Goal: Information Seeking & Learning: Learn about a topic

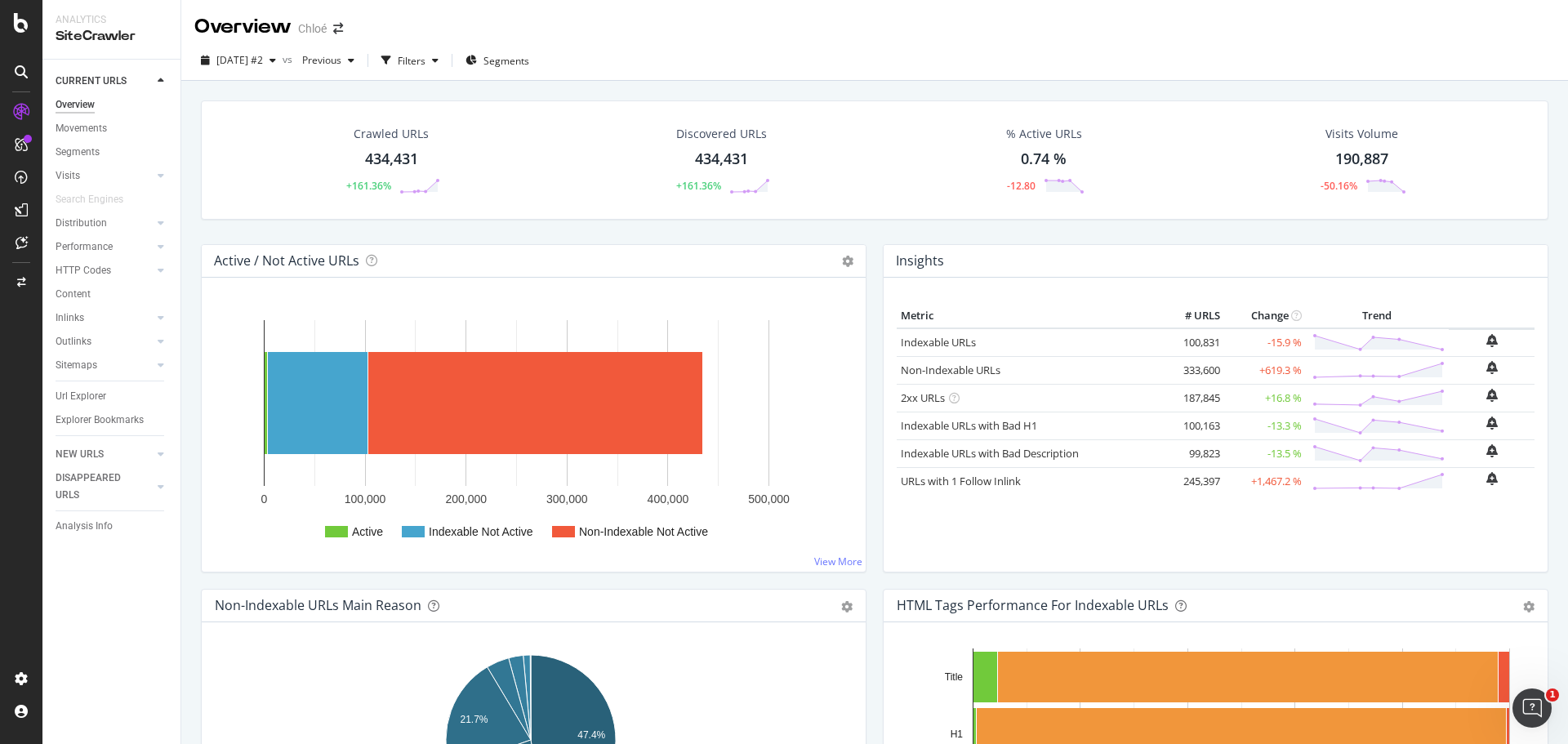
click at [390, 144] on div "Crawled URLs 434,431 +161.36%" at bounding box center [392, 159] width 130 height 85
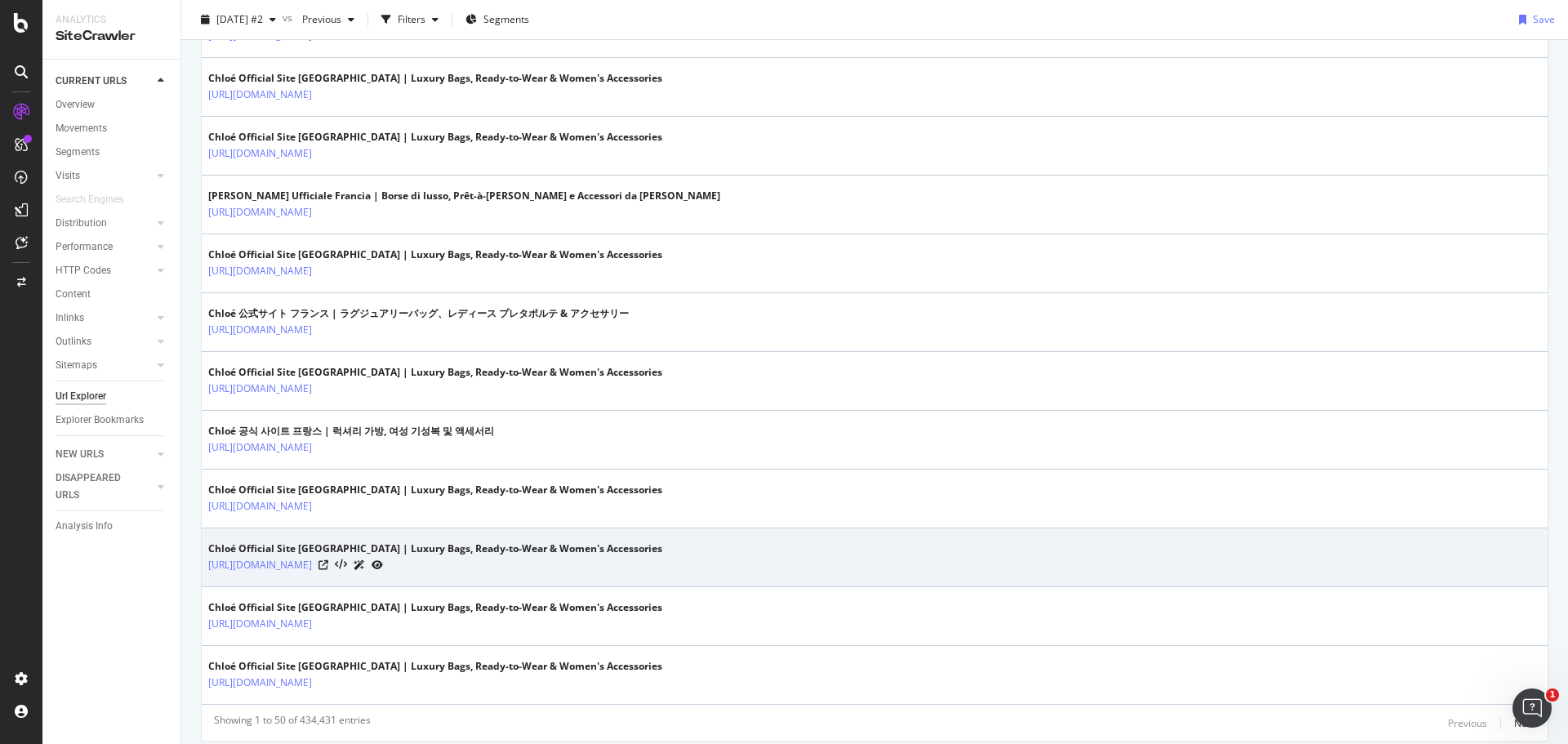
scroll to position [2746, 0]
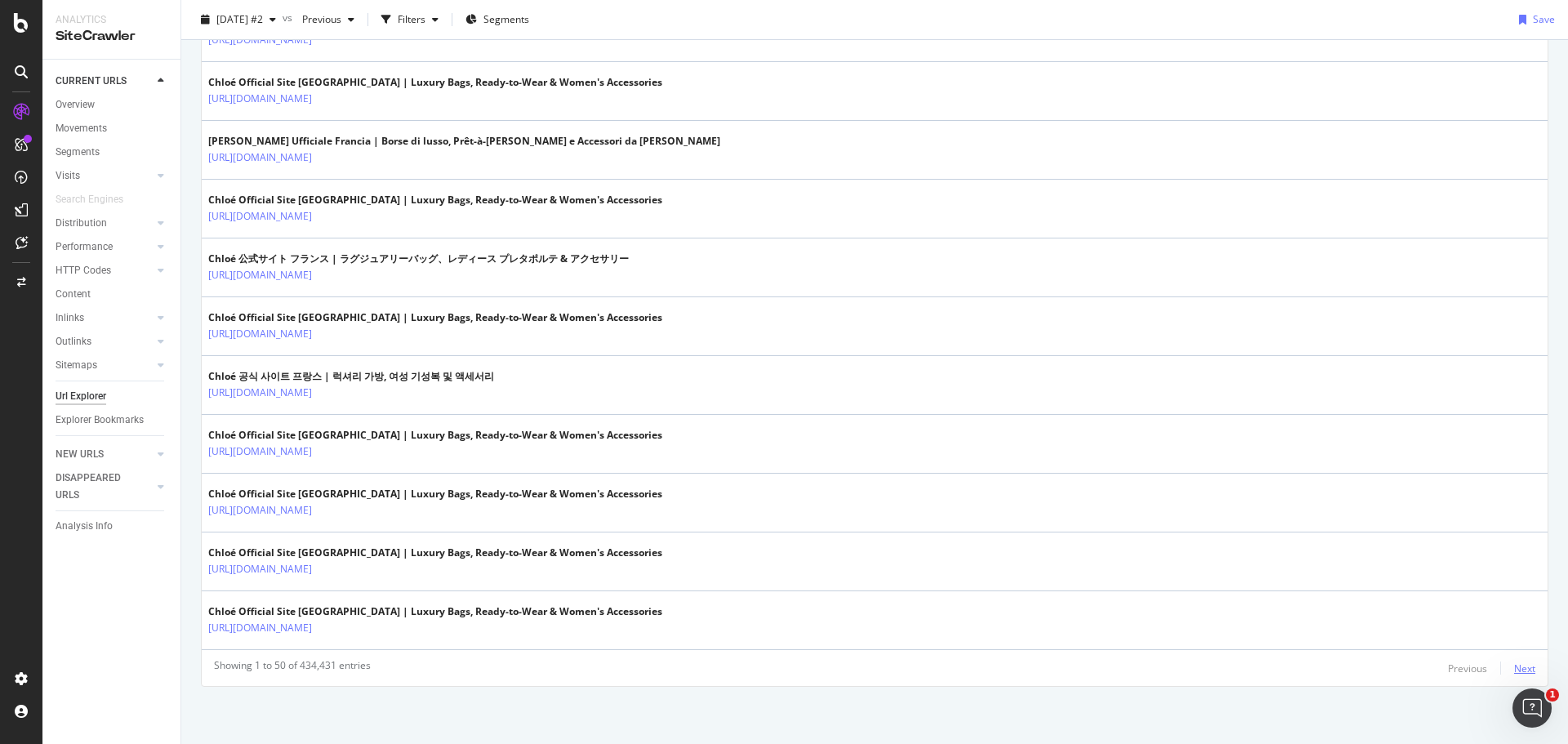
click at [1514, 664] on div "Next" at bounding box center [1524, 668] width 21 height 14
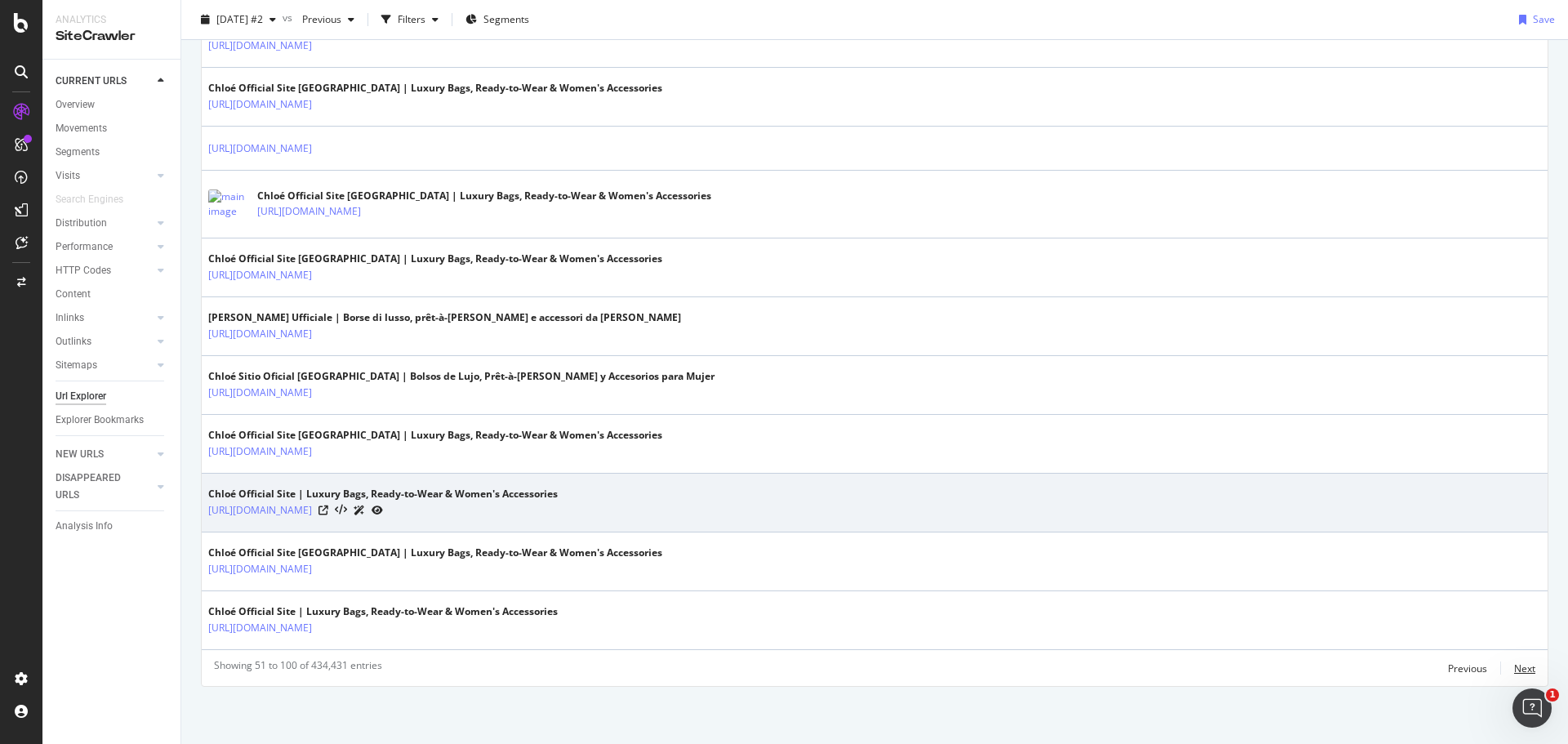
scroll to position [2697, 0]
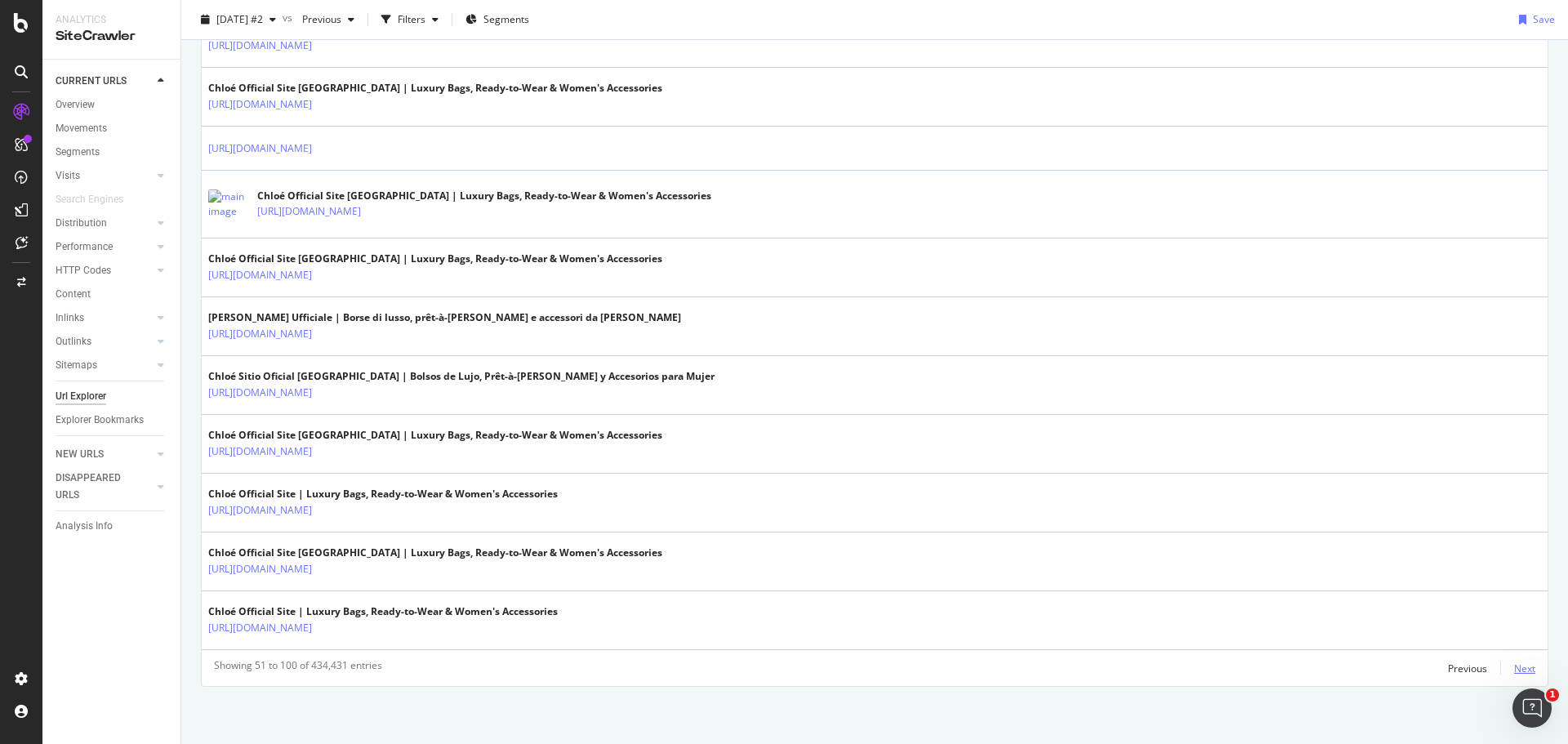
click at [1514, 668] on div "Next" at bounding box center [1524, 668] width 21 height 14
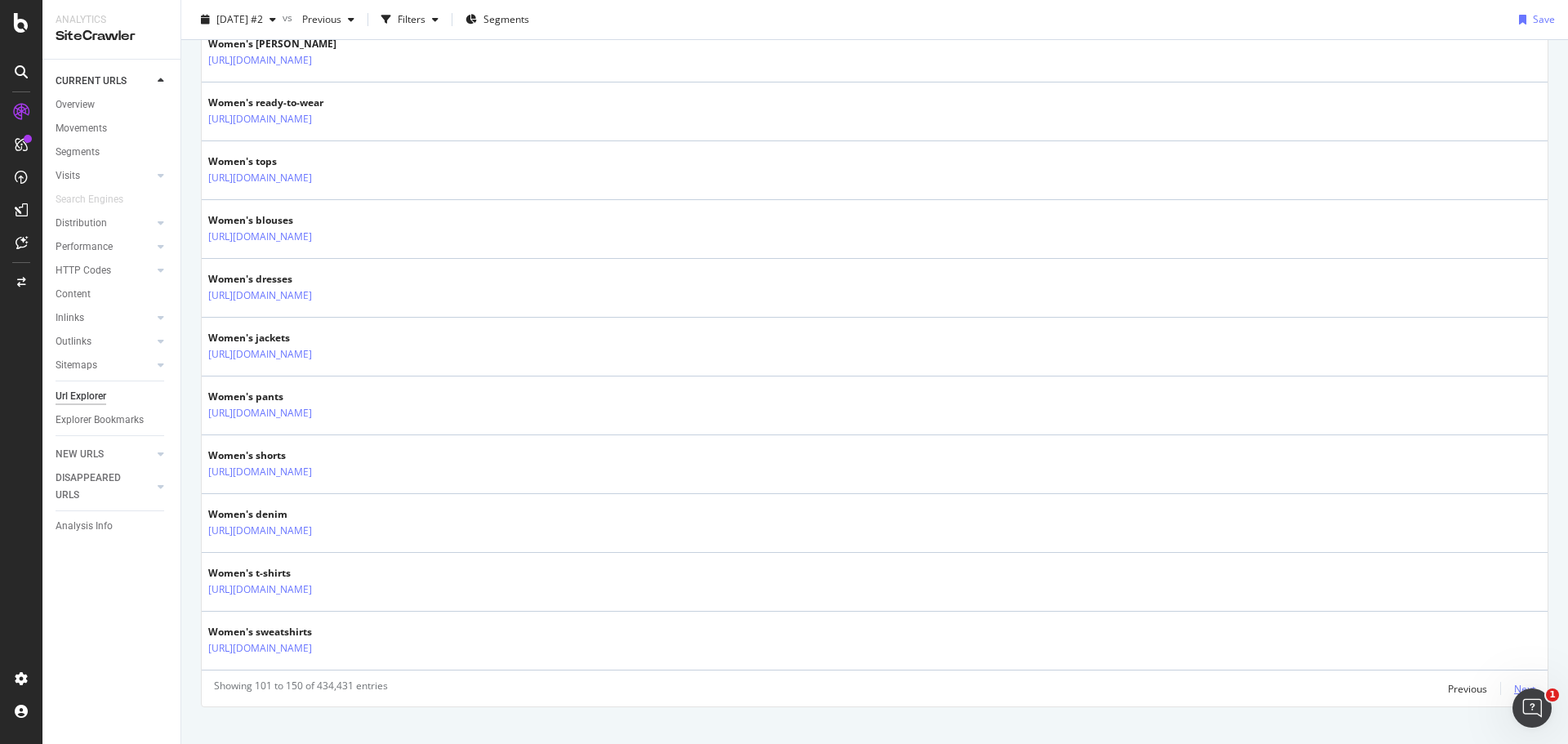
scroll to position [2717, 0]
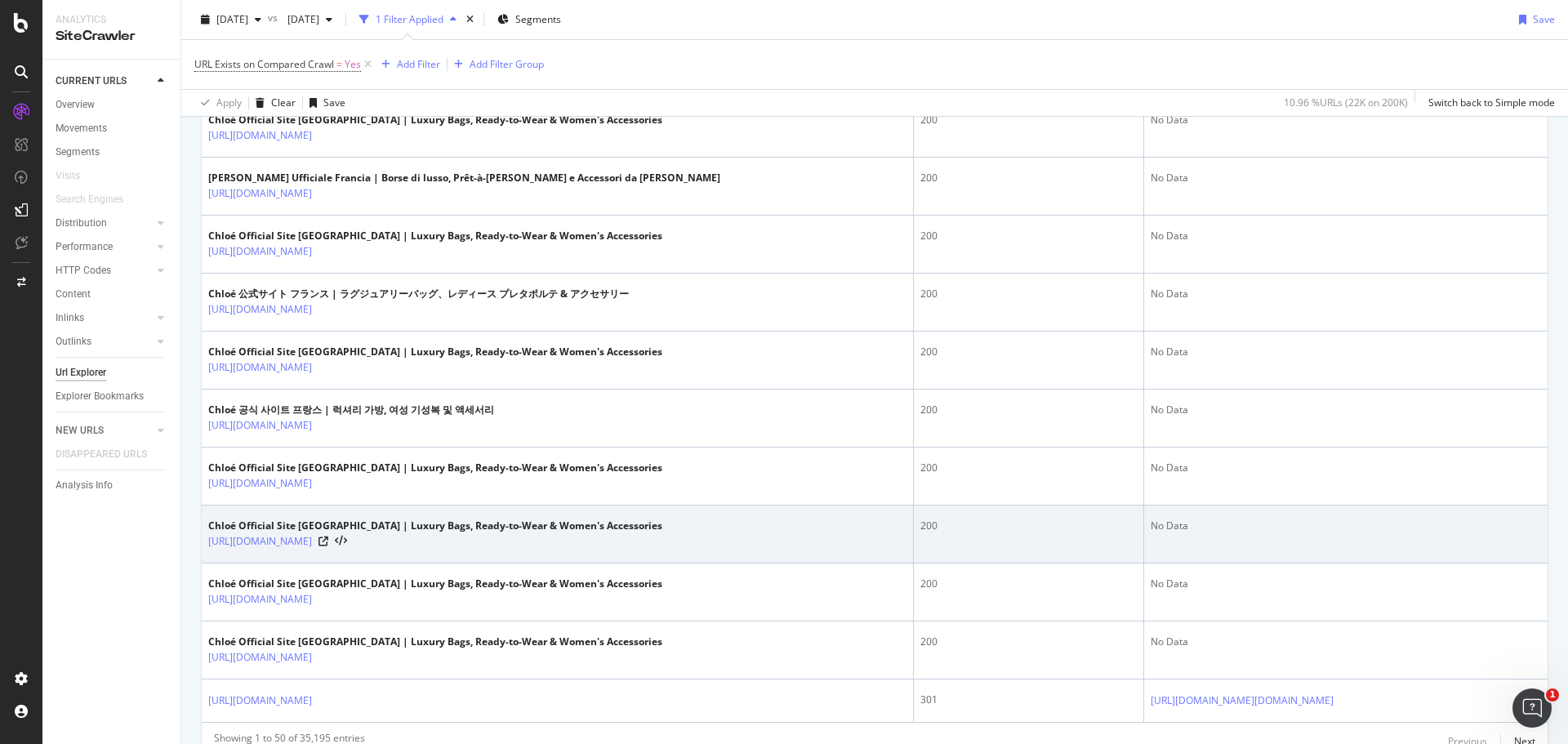
scroll to position [2755, 0]
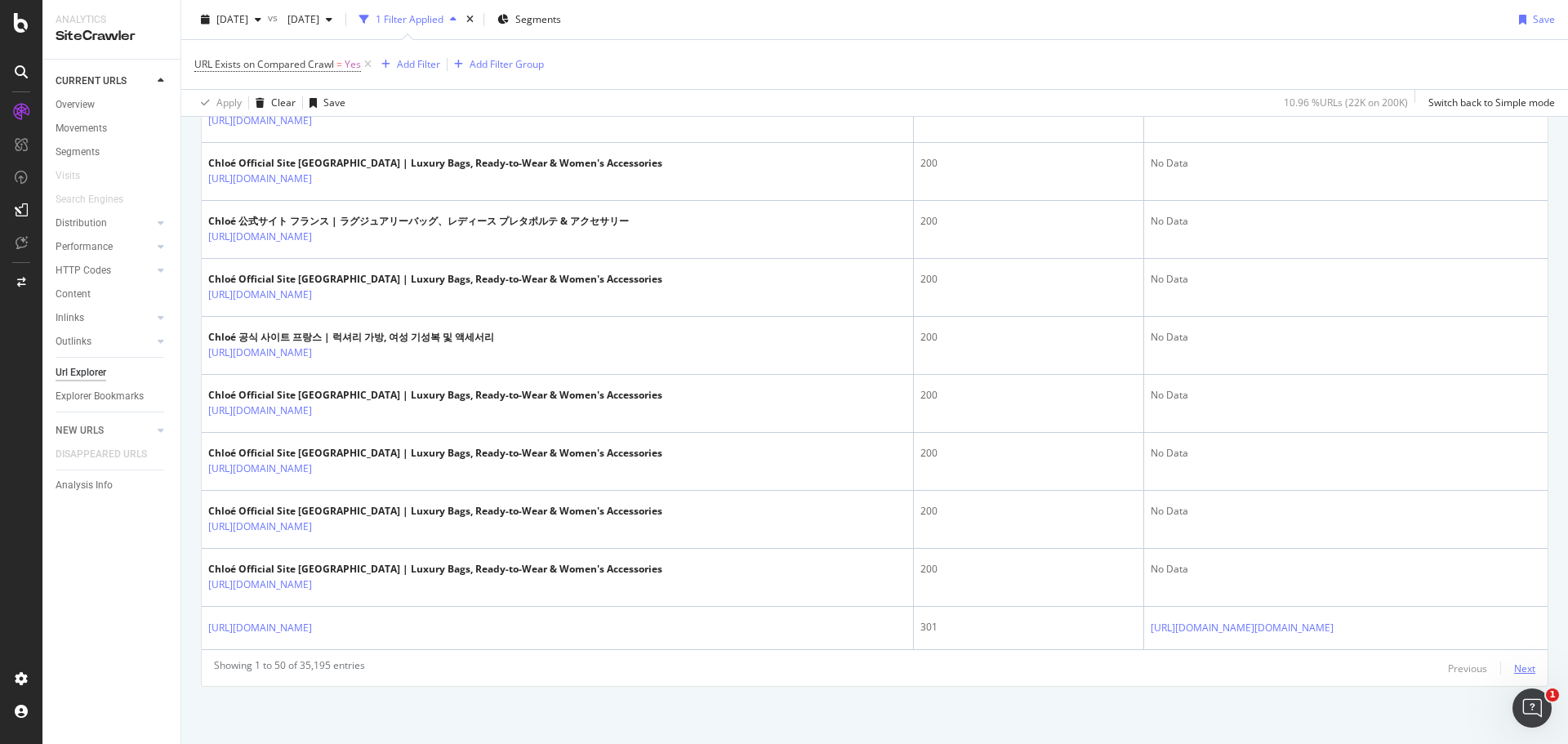
click at [1514, 671] on div "Next" at bounding box center [1524, 668] width 21 height 14
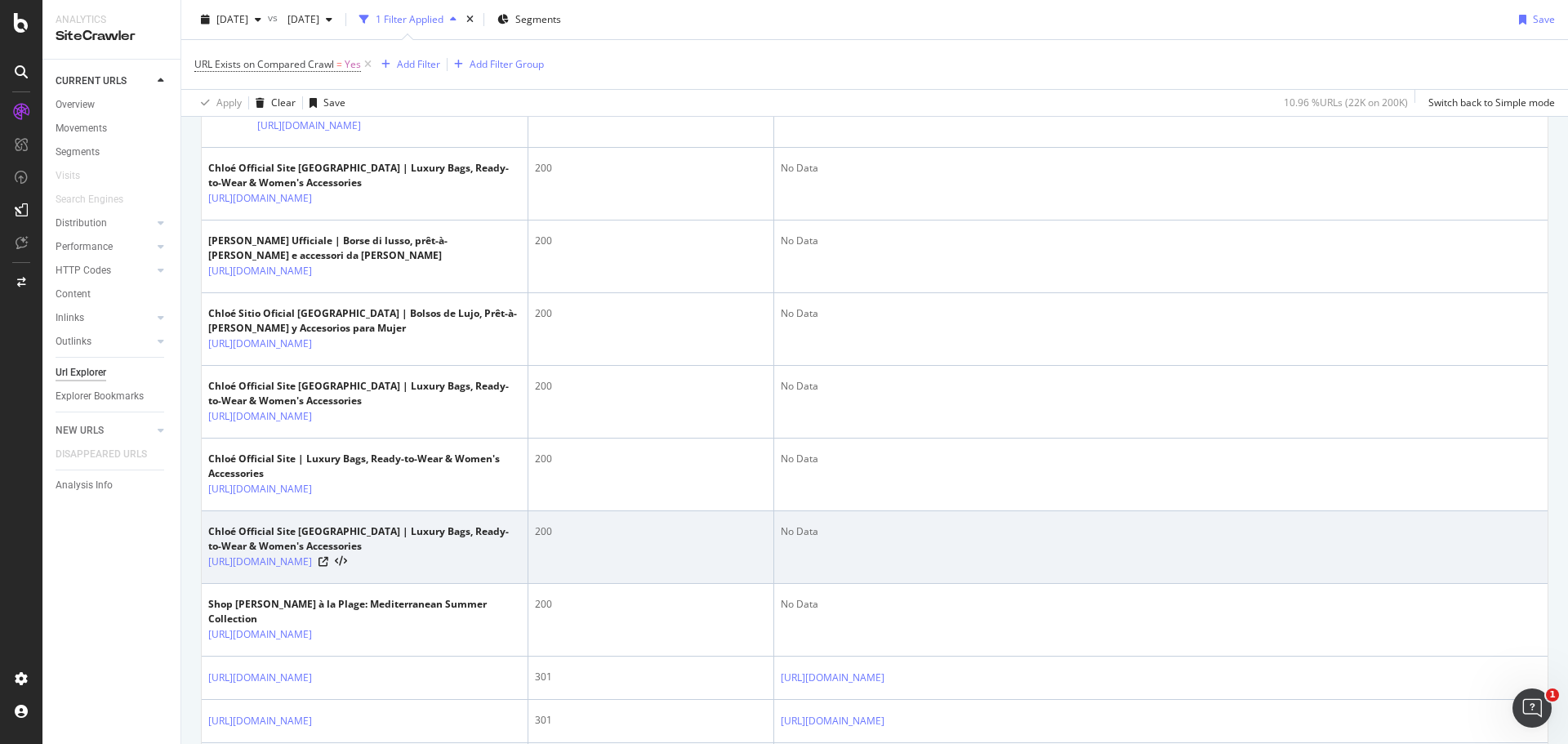
scroll to position [3419, 0]
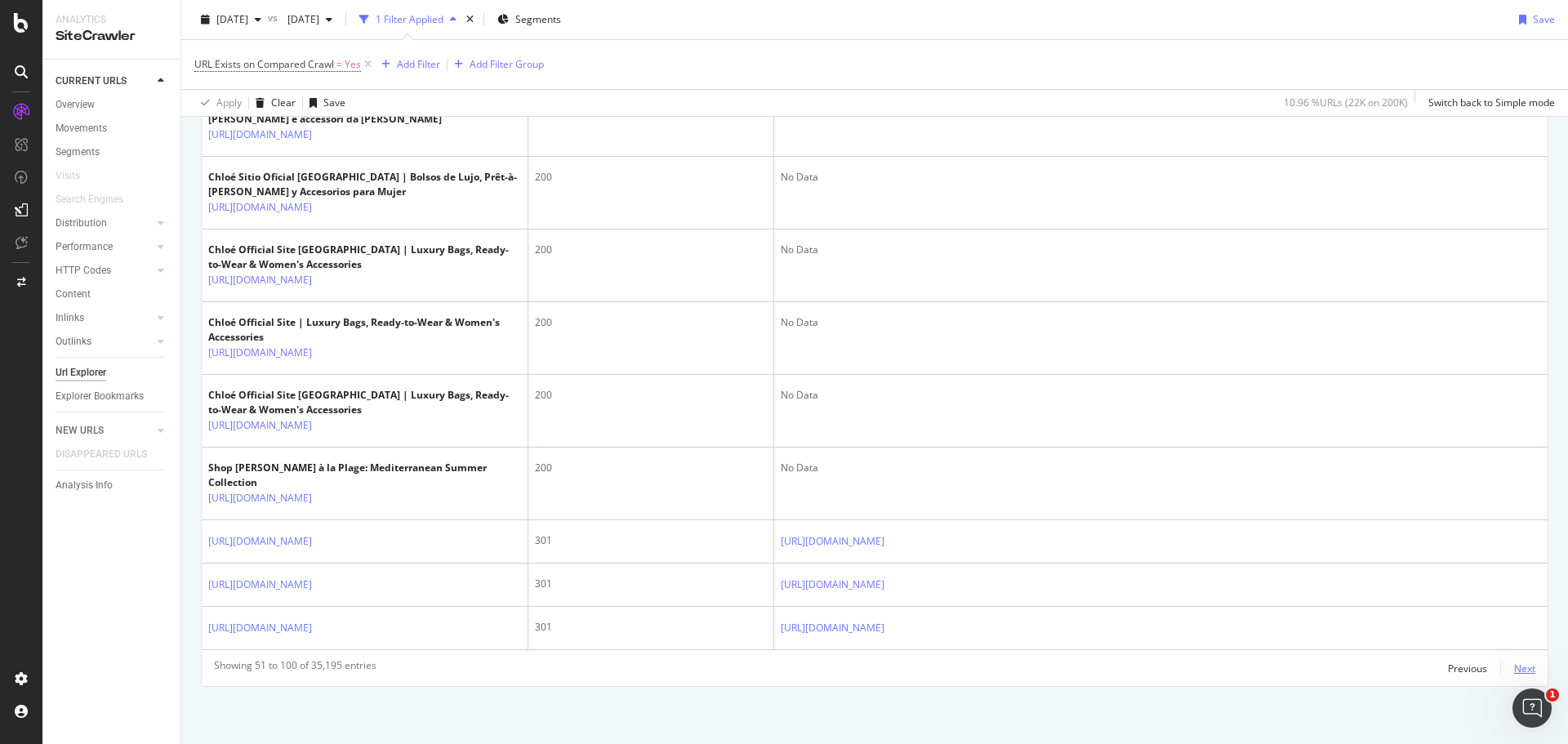
click at [1514, 666] on div "Next" at bounding box center [1524, 668] width 21 height 14
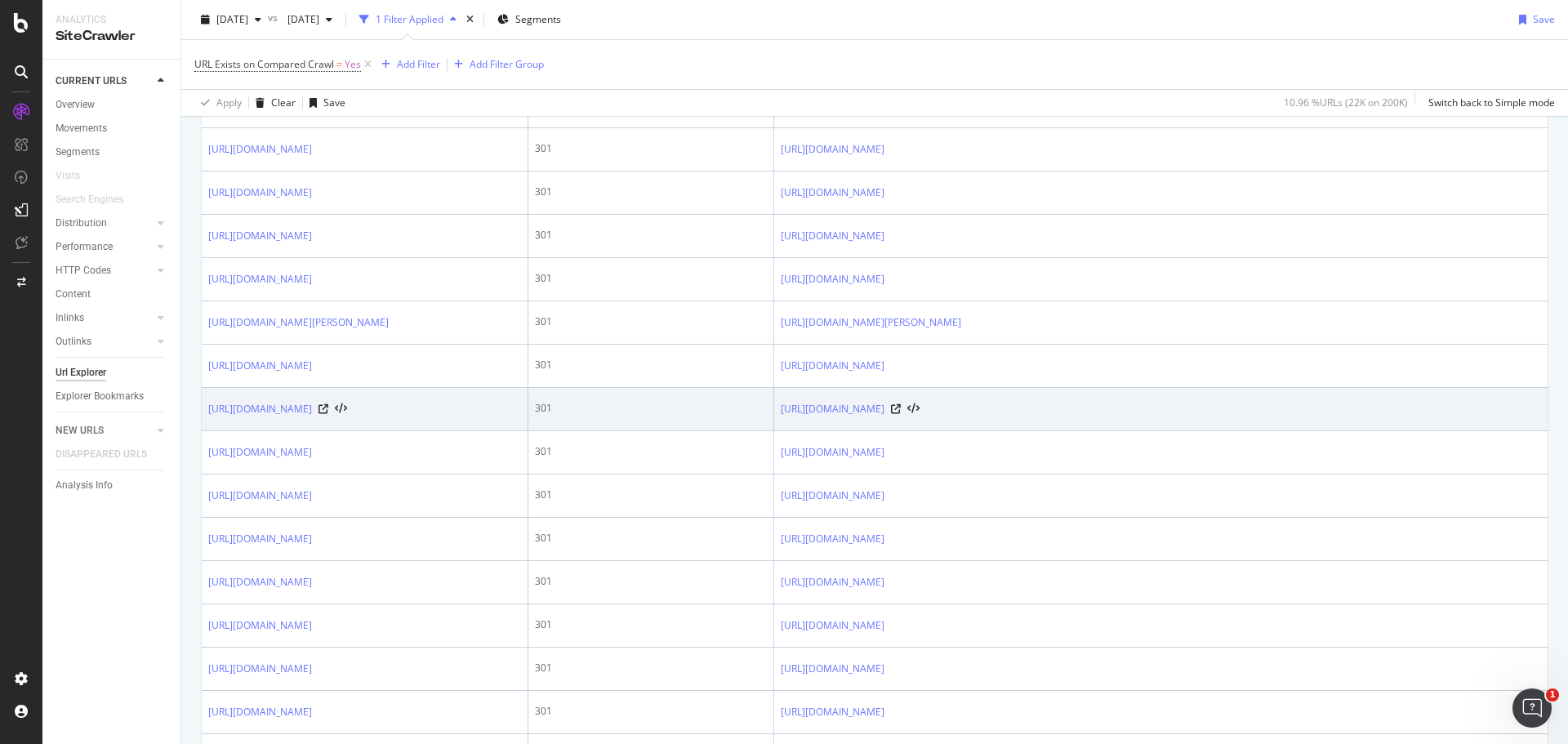
scroll to position [653, 0]
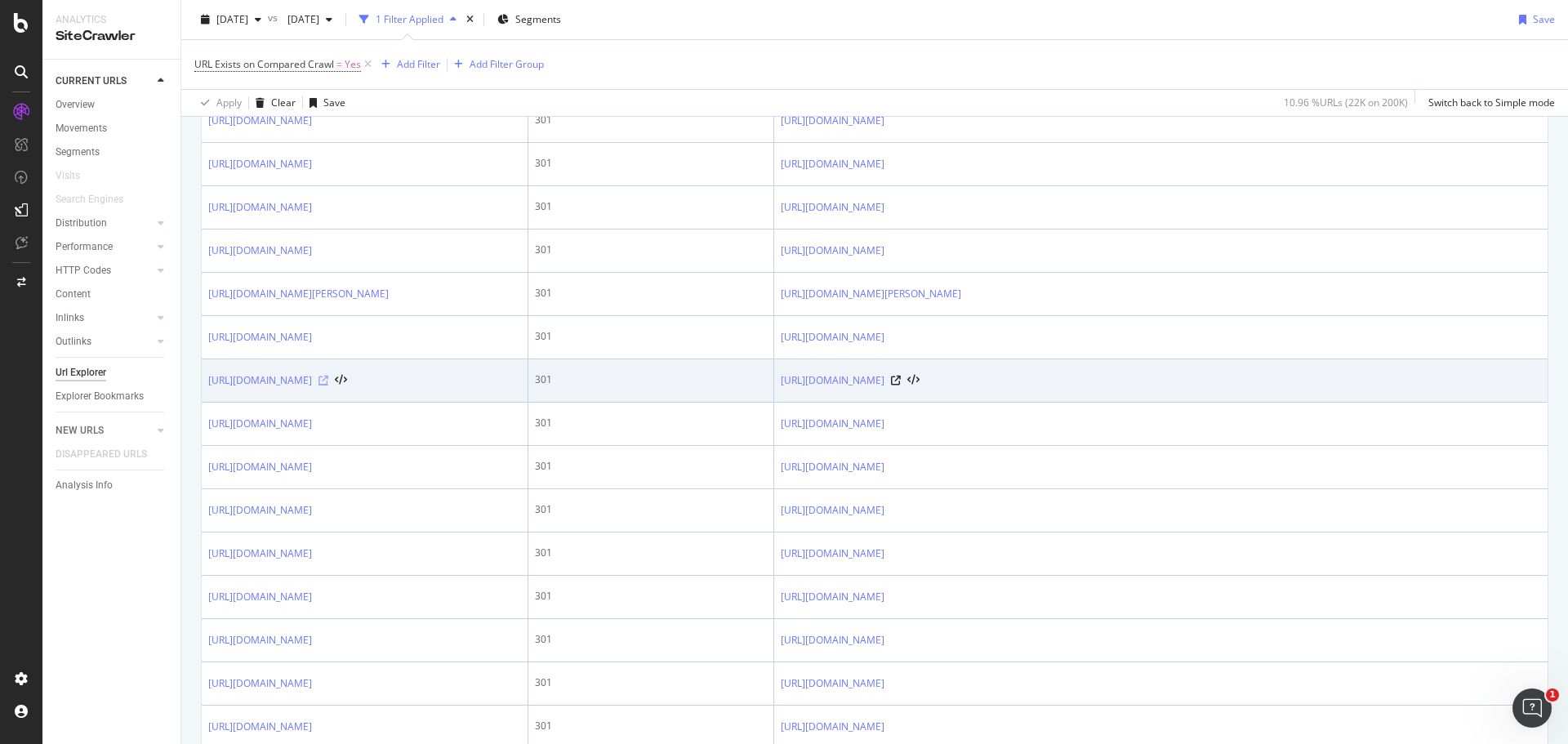
click at [329, 385] on icon at bounding box center [323, 380] width 10 height 10
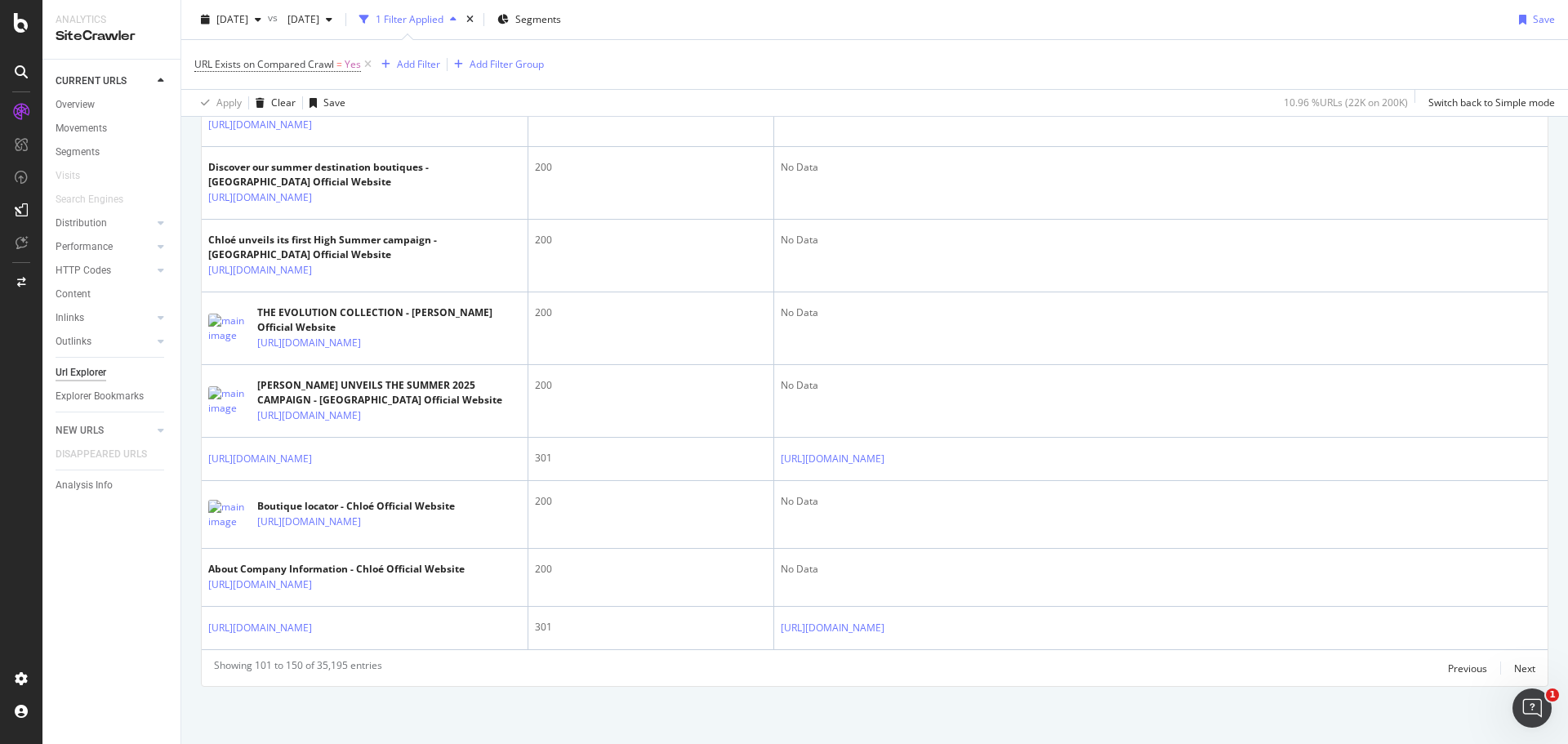
scroll to position [2903, 0]
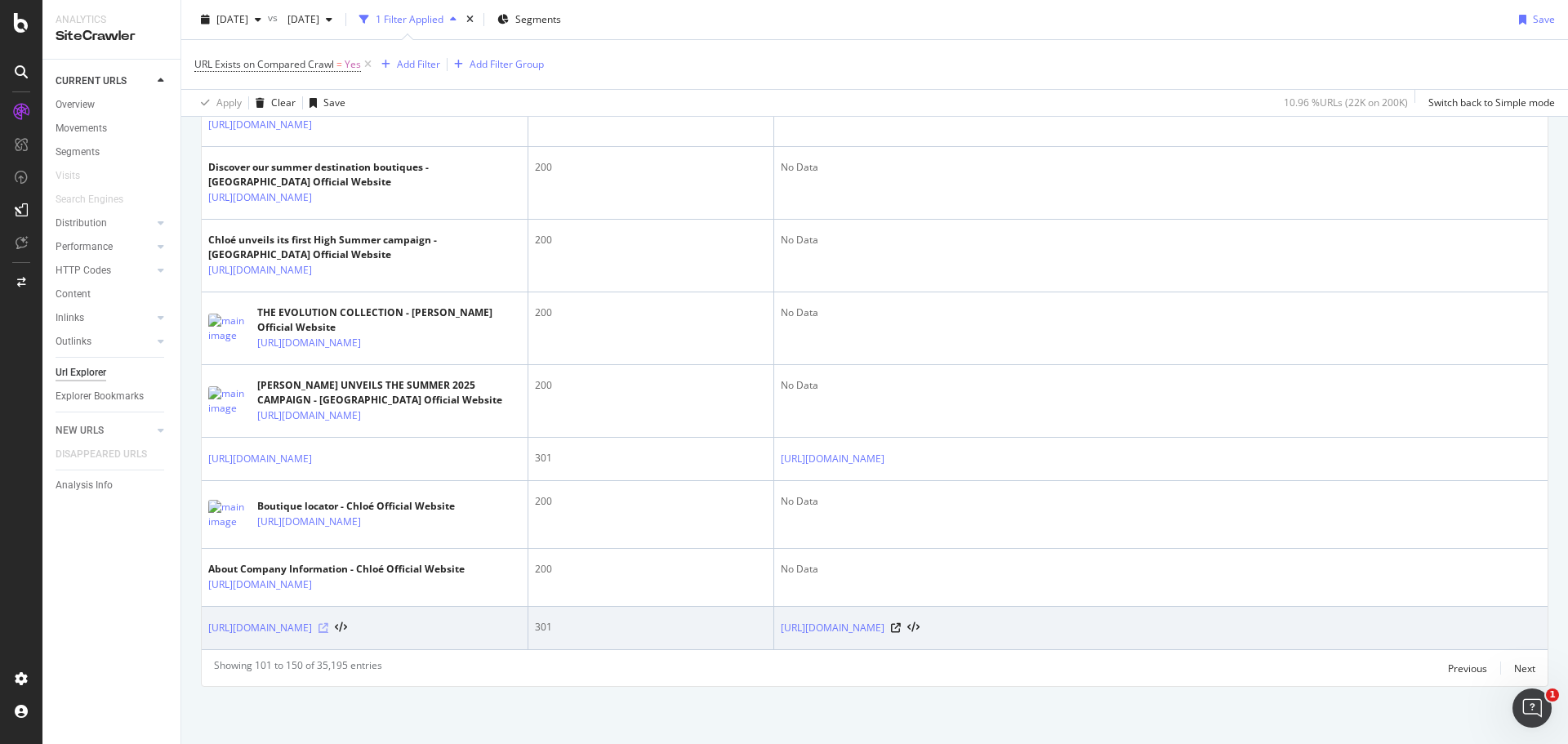
click at [329, 623] on icon at bounding box center [323, 627] width 10 height 10
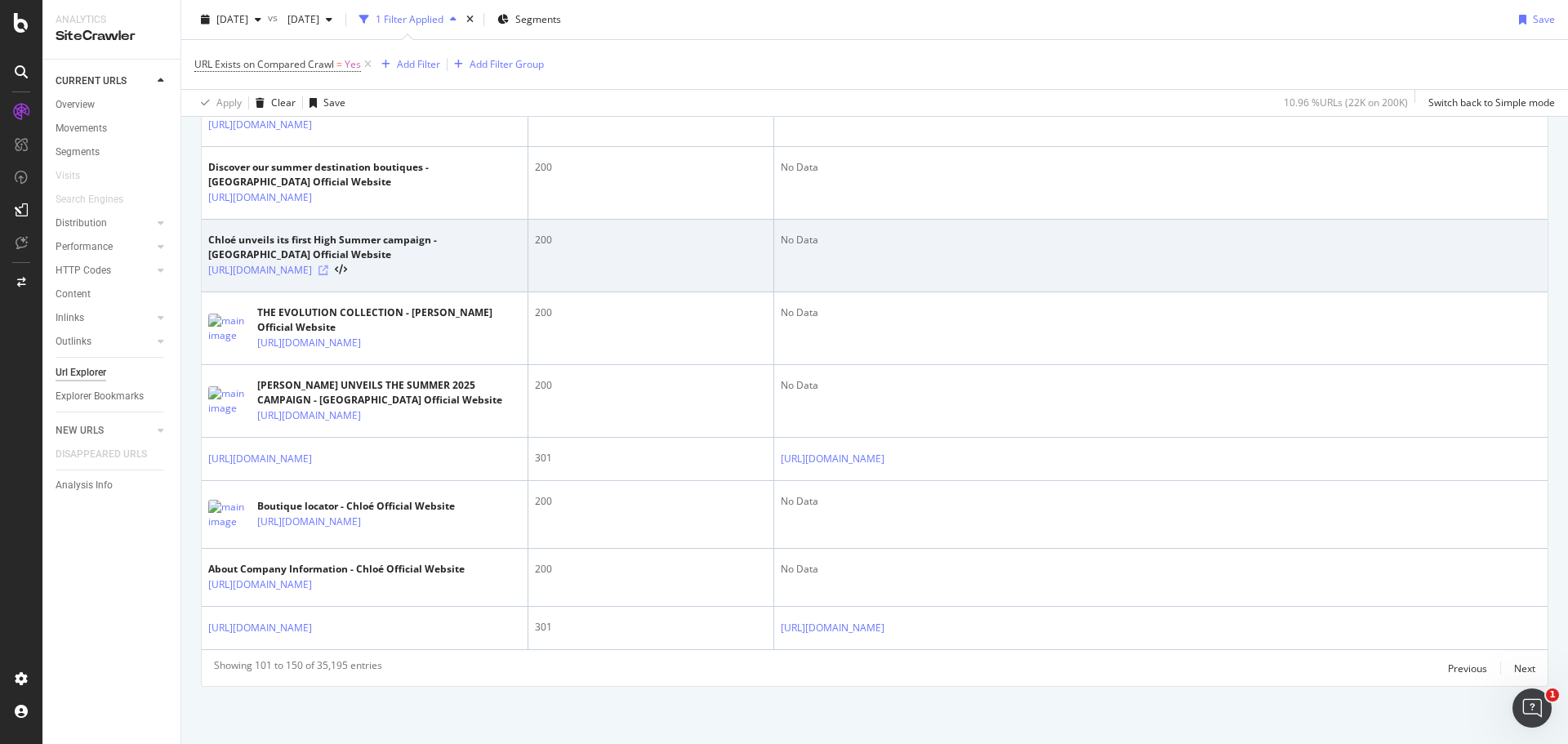
scroll to position [2414, 0]
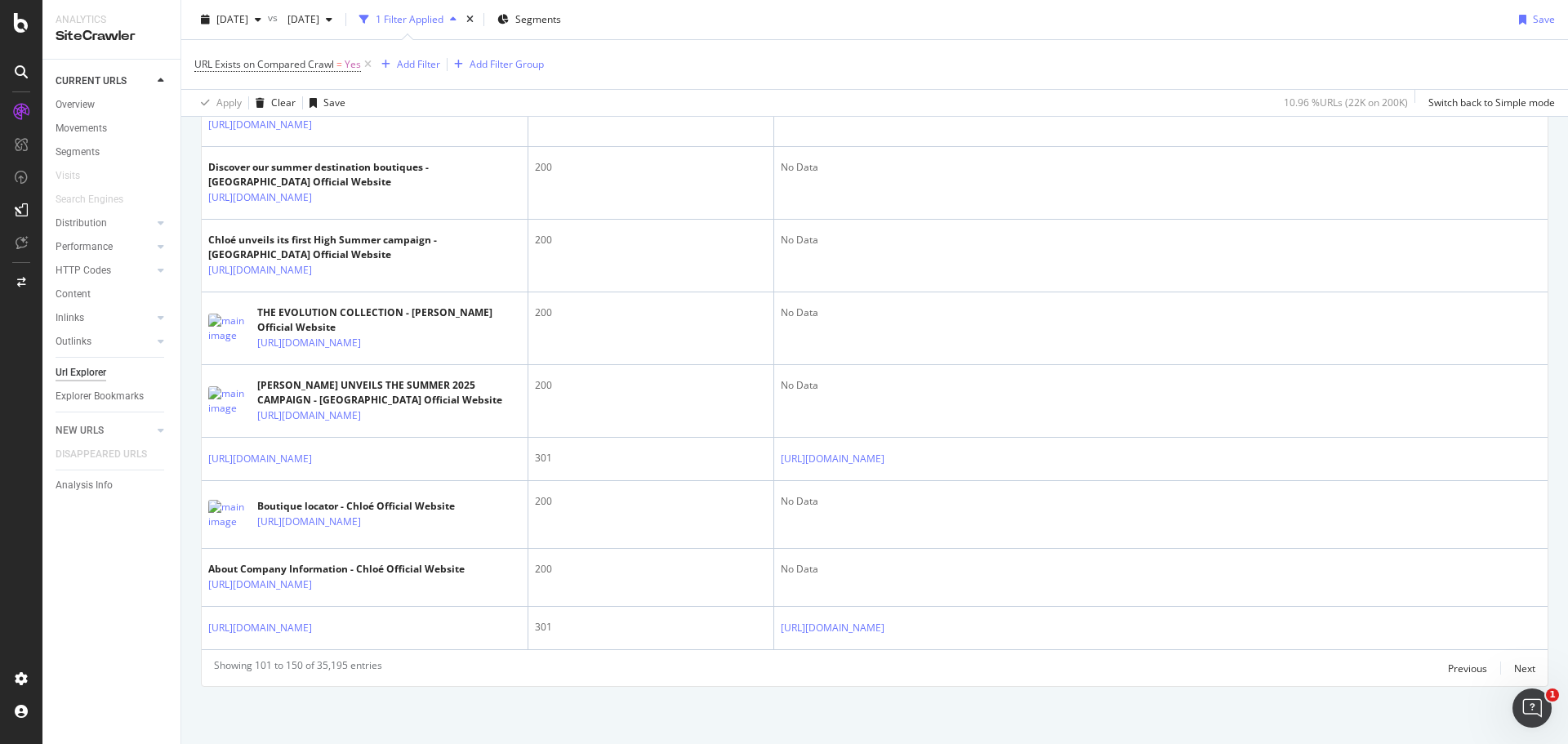
click at [329, 28] on icon at bounding box center [323, 23] width 10 height 10
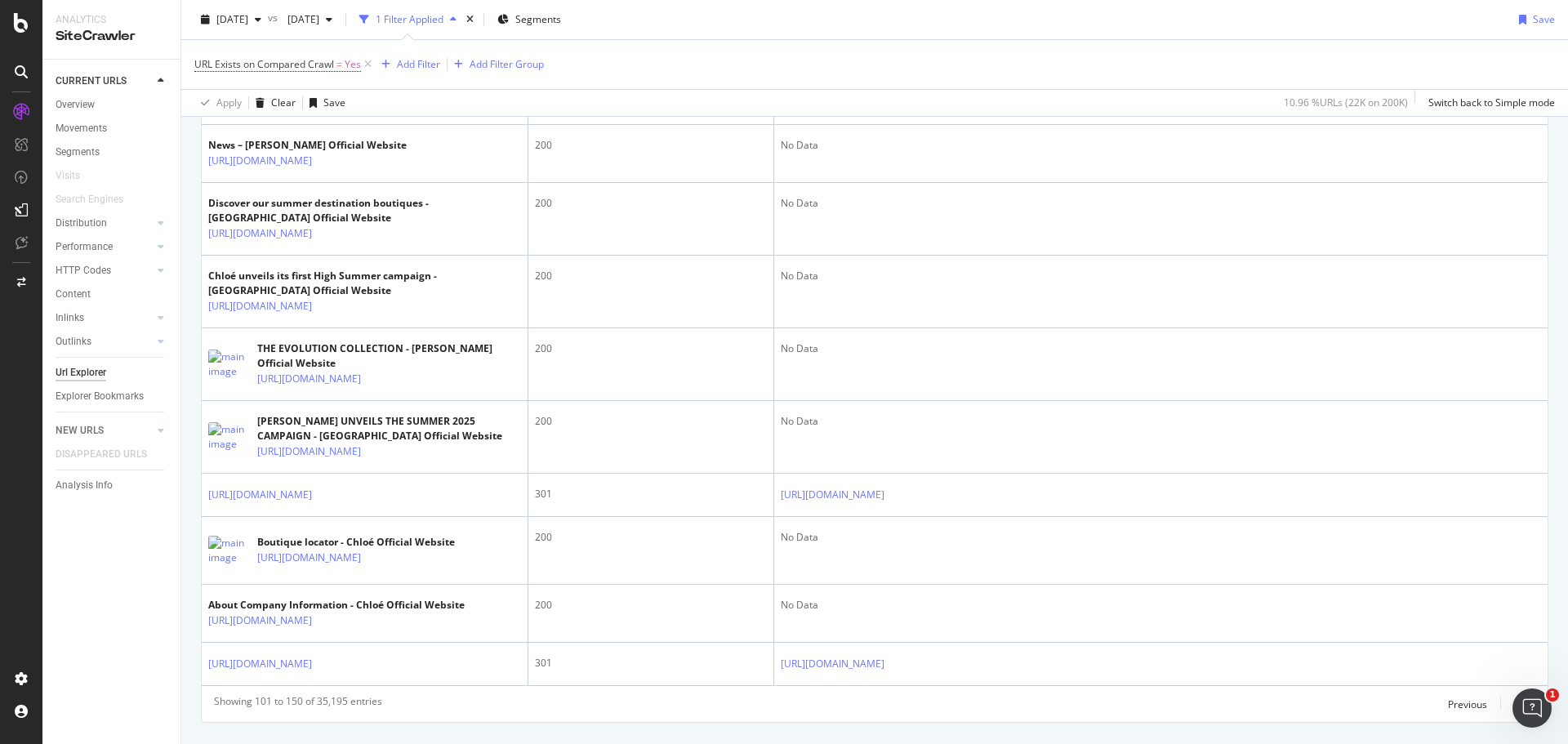
scroll to position [2251, 0]
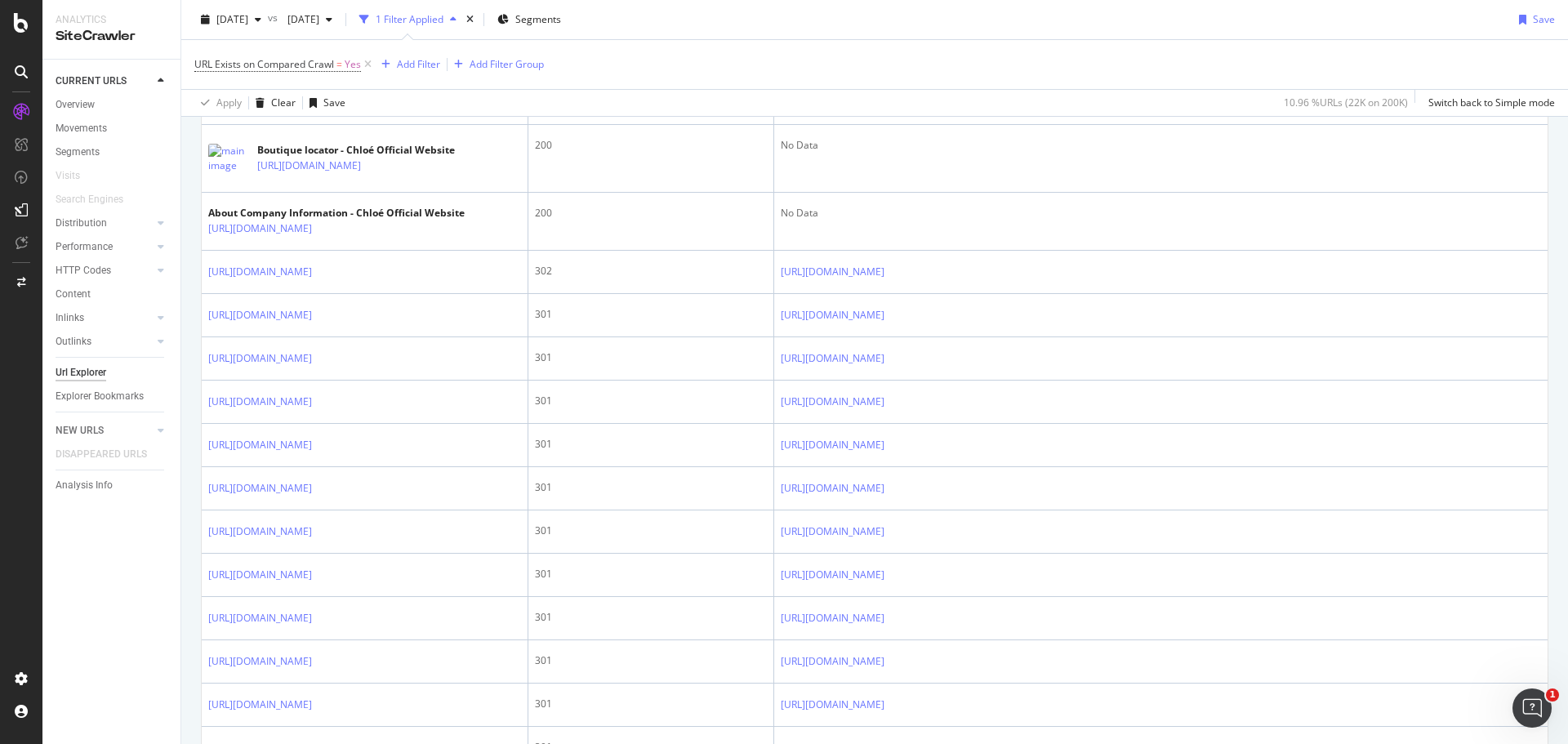
scroll to position [1679, 0]
click at [329, 111] on icon at bounding box center [323, 106] width 10 height 10
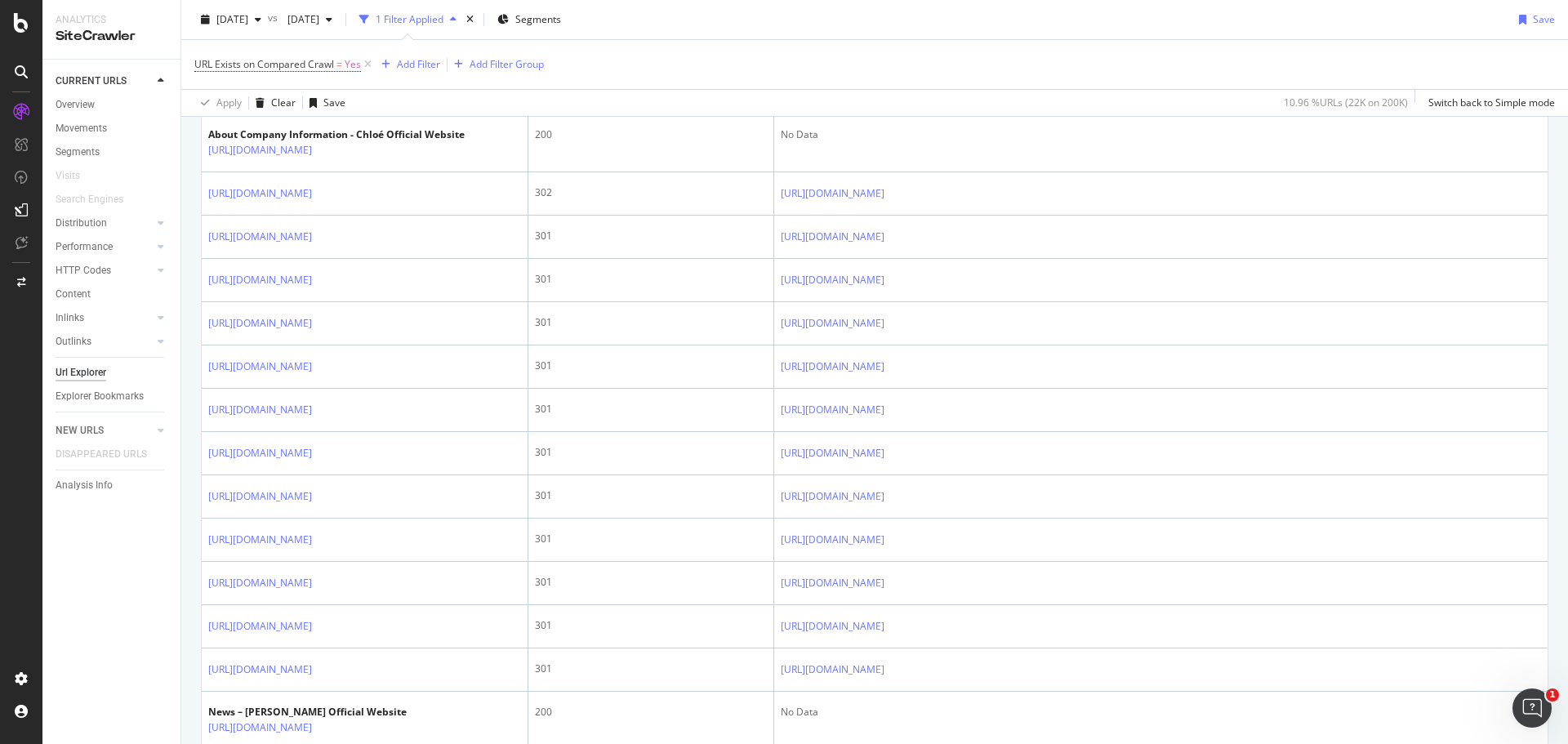
scroll to position [1842, 0]
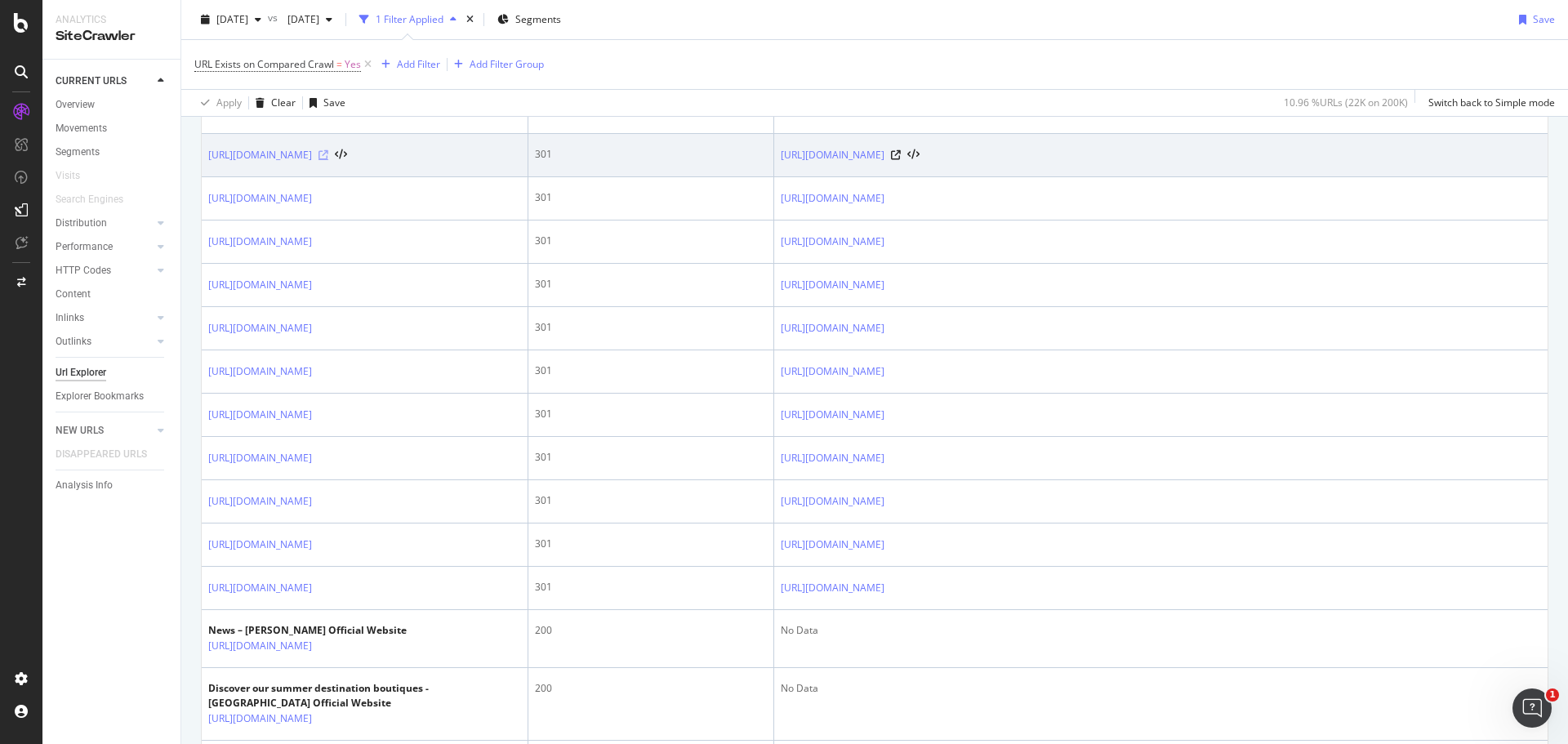
click at [329, 160] on icon at bounding box center [323, 155] width 10 height 10
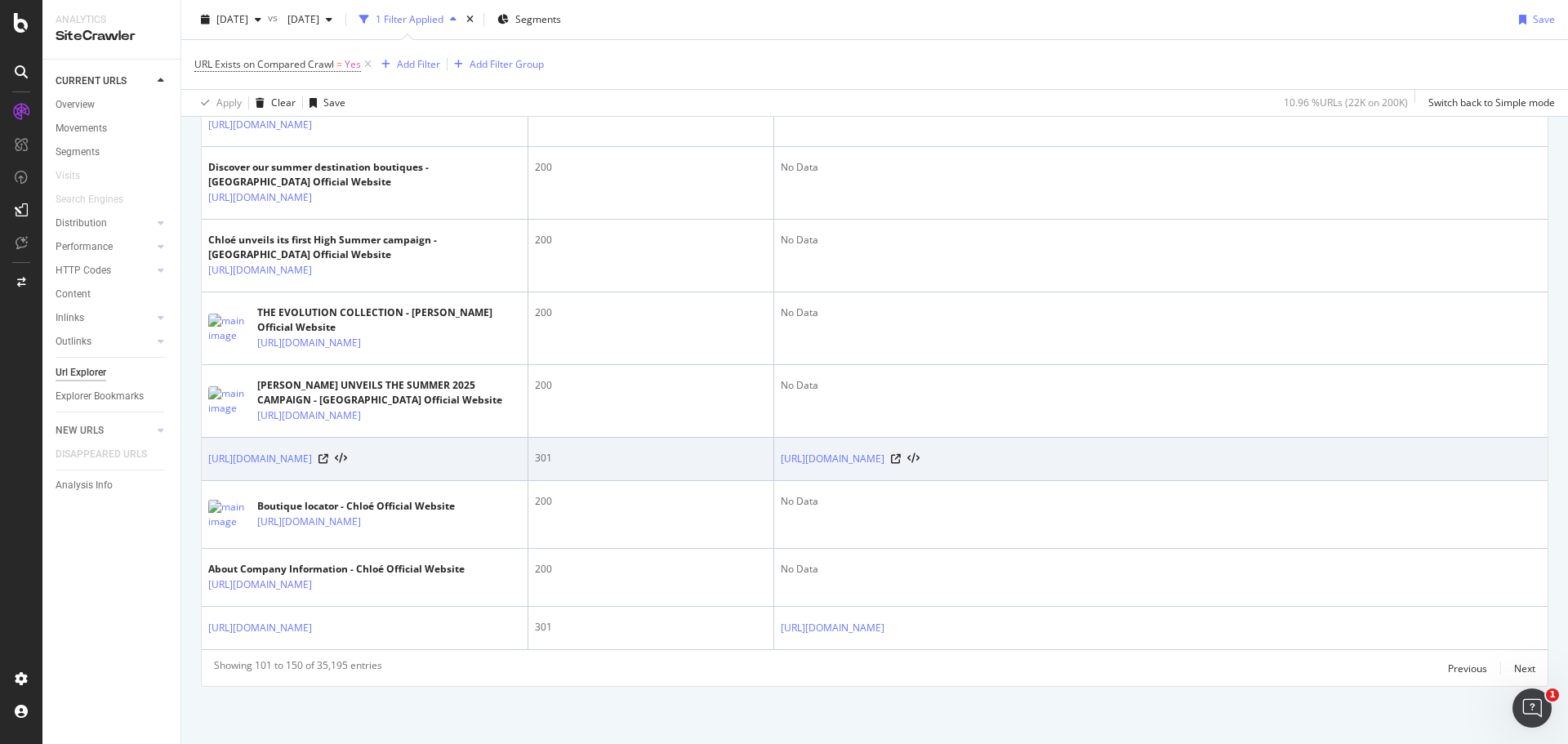
scroll to position [2903, 0]
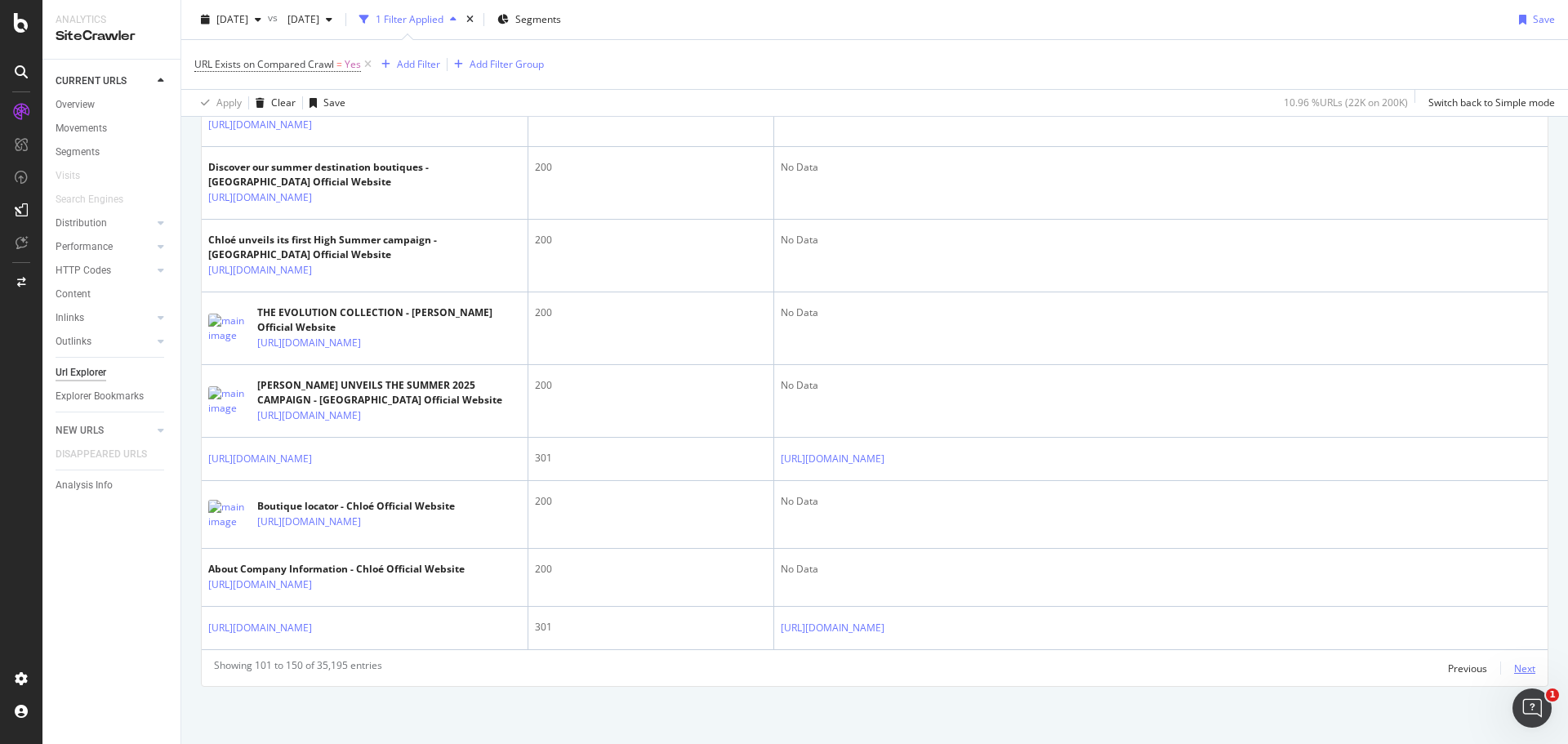
click at [1515, 666] on div "Next" at bounding box center [1524, 668] width 21 height 14
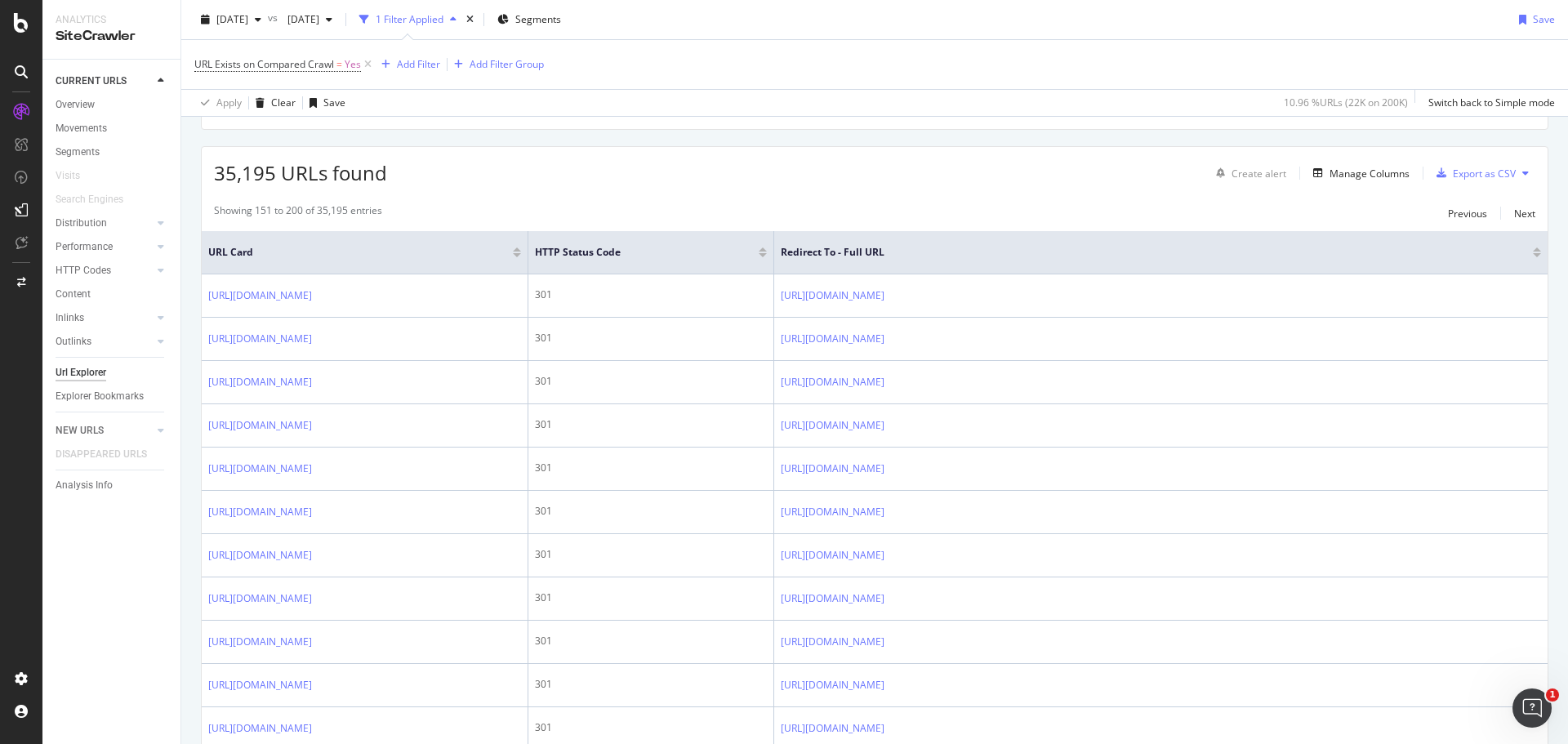
scroll to position [327, 0]
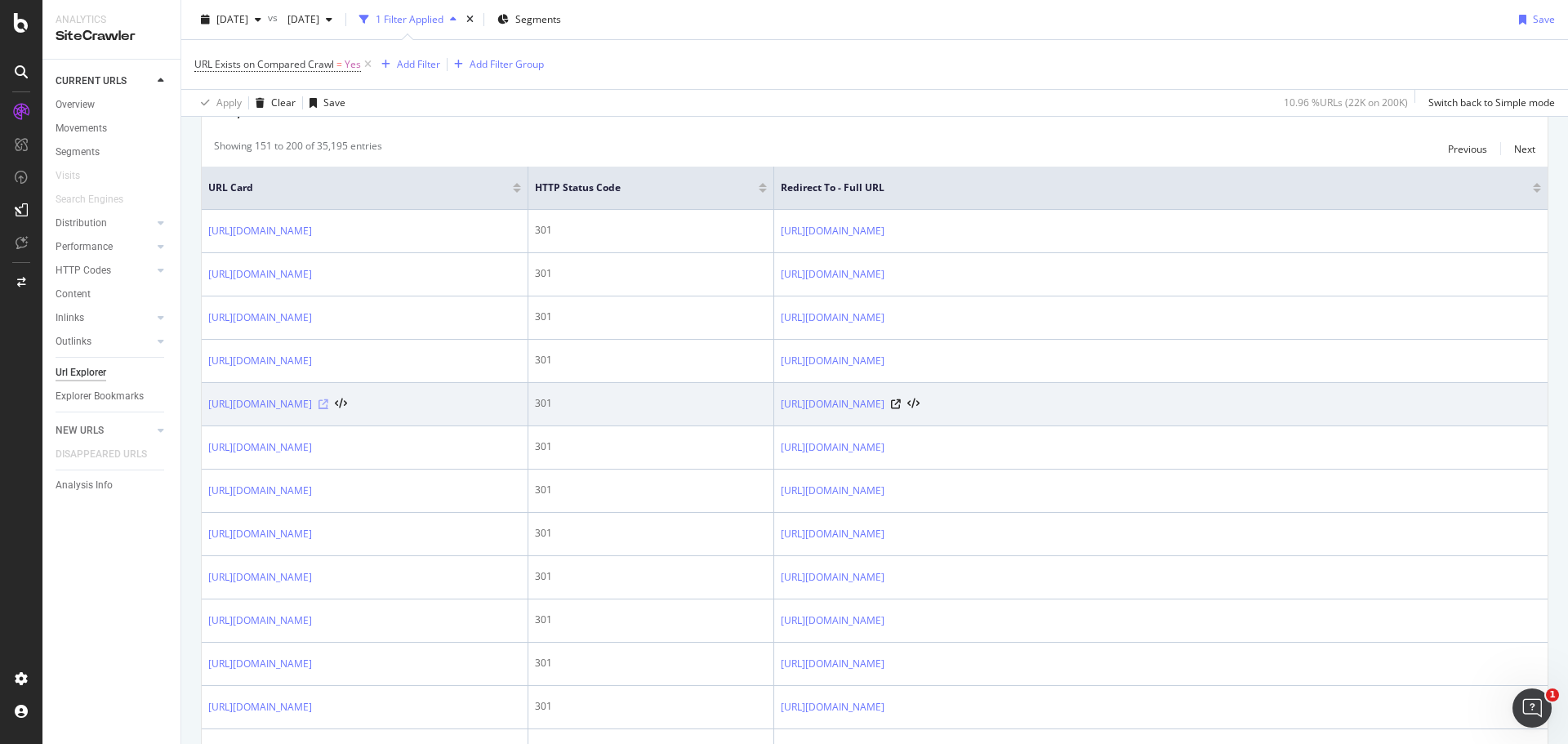
click at [329, 409] on icon at bounding box center [323, 404] width 10 height 10
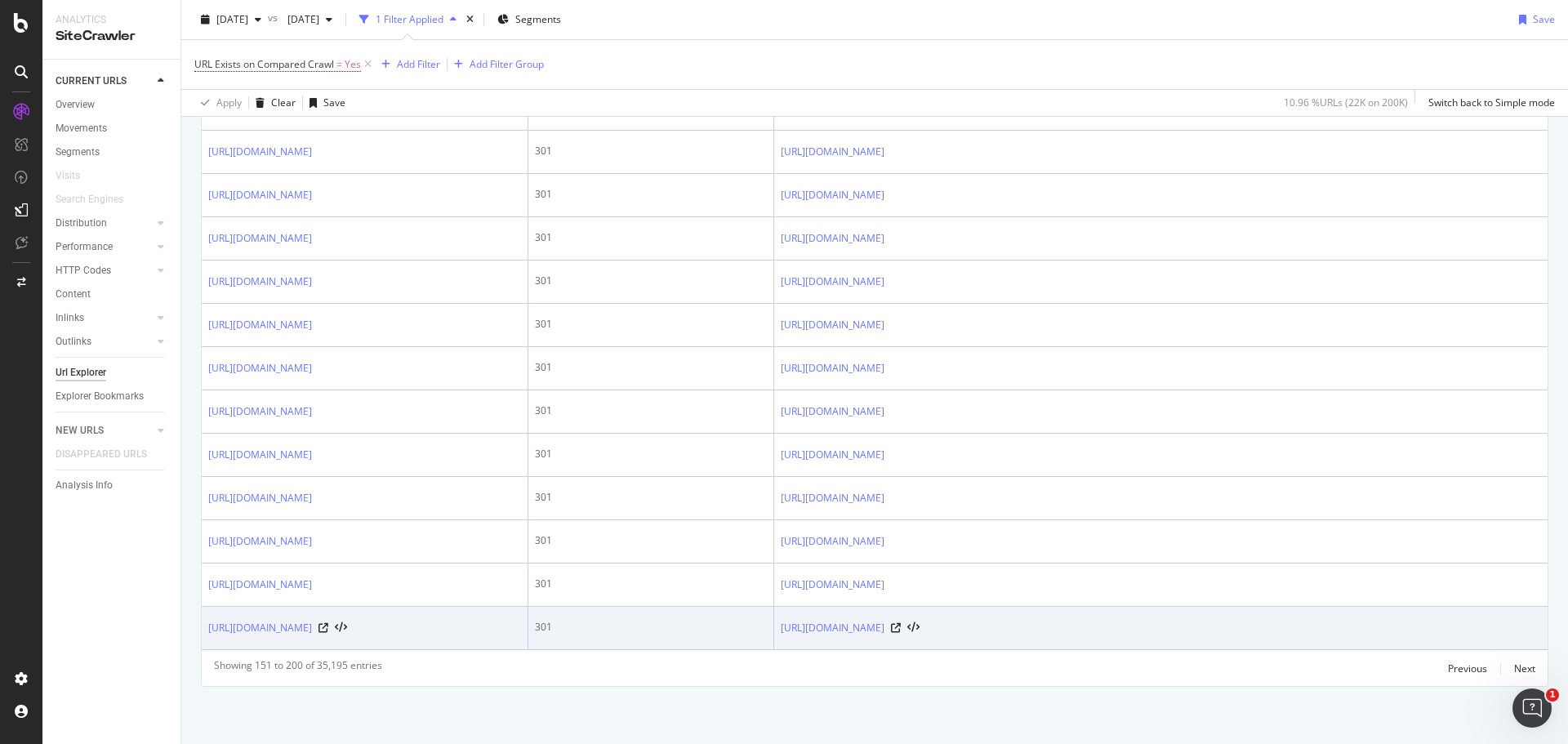
scroll to position [2768, 0]
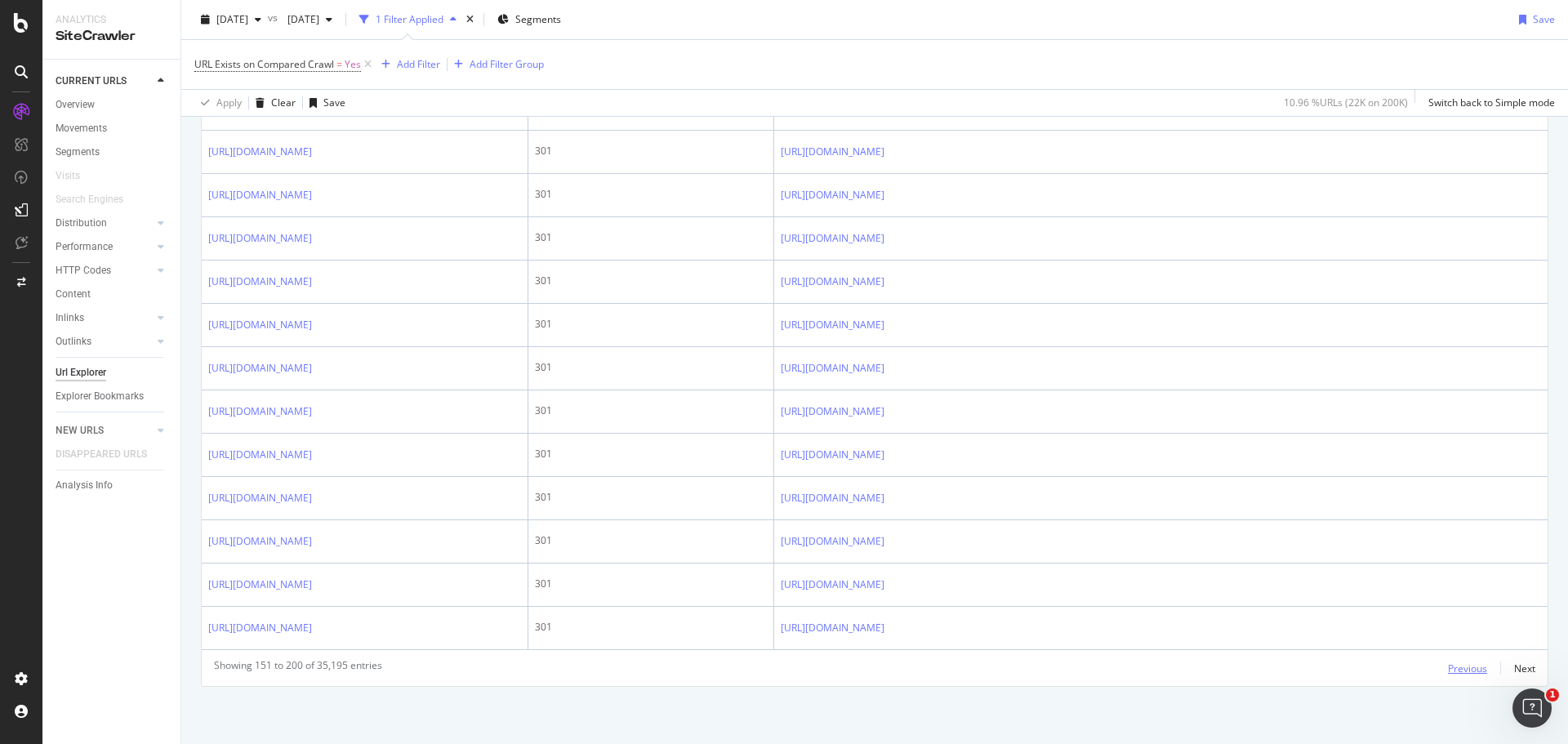
click at [1455, 671] on div "Previous" at bounding box center [1467, 668] width 39 height 14
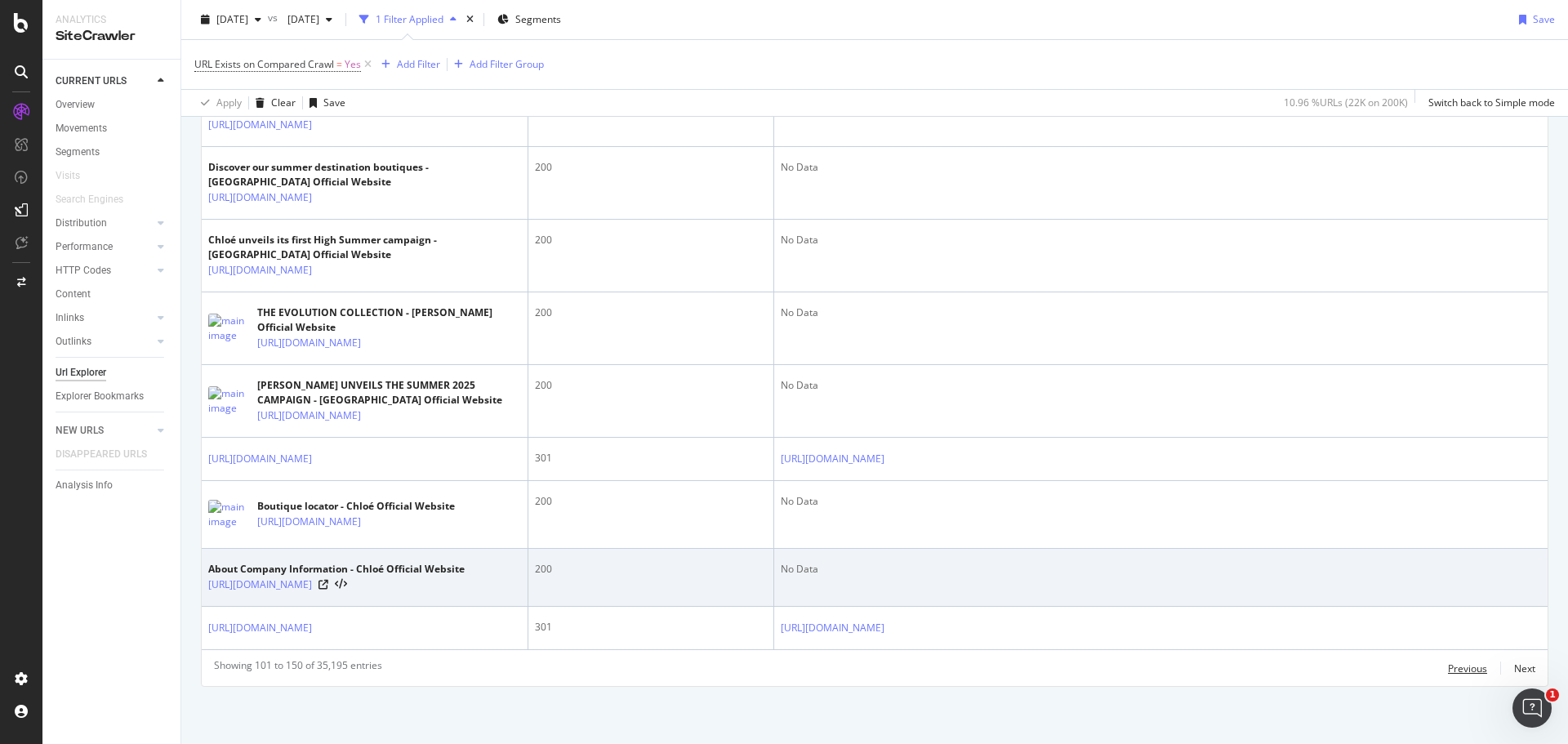
scroll to position [2903, 0]
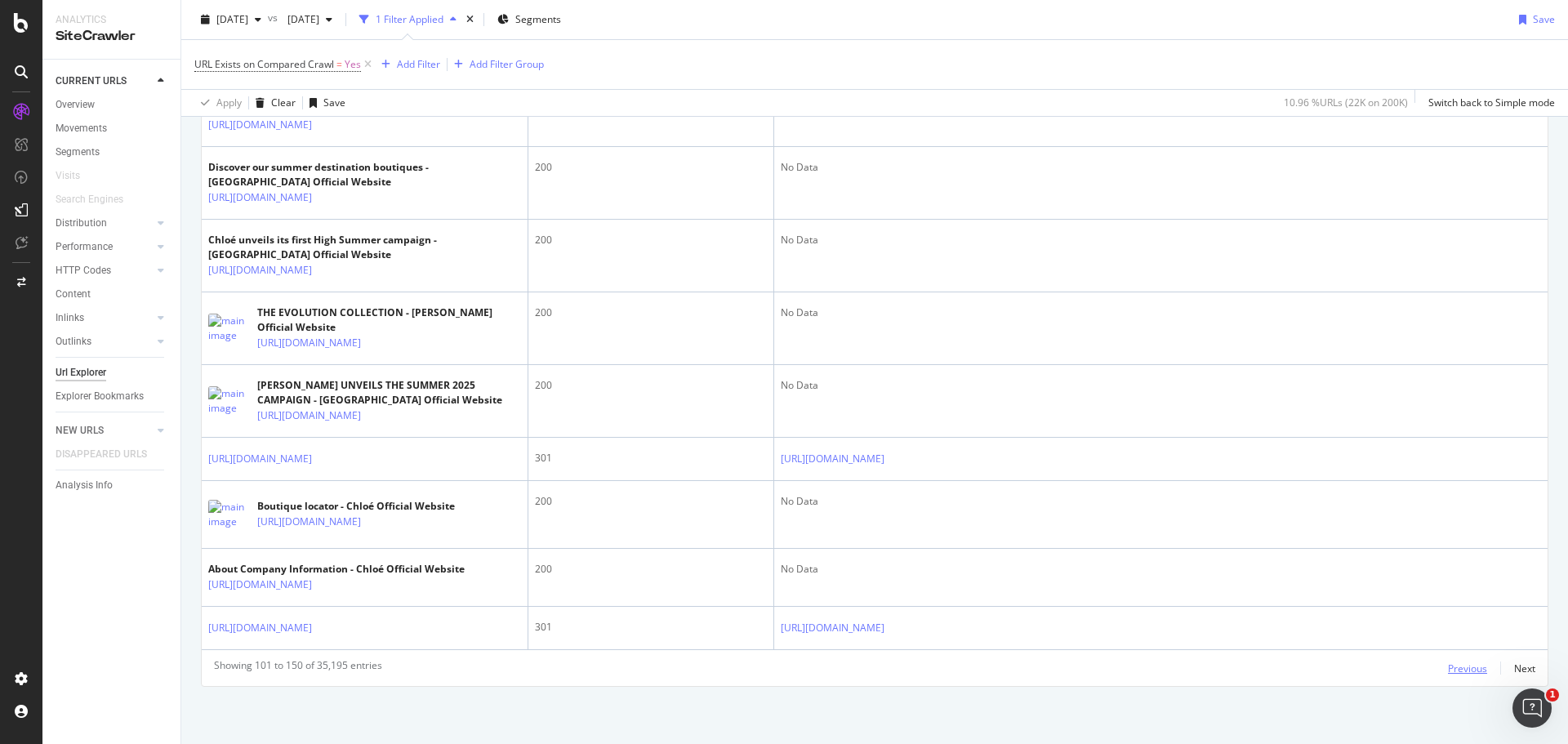
click at [1448, 670] on div "Previous" at bounding box center [1467, 668] width 39 height 14
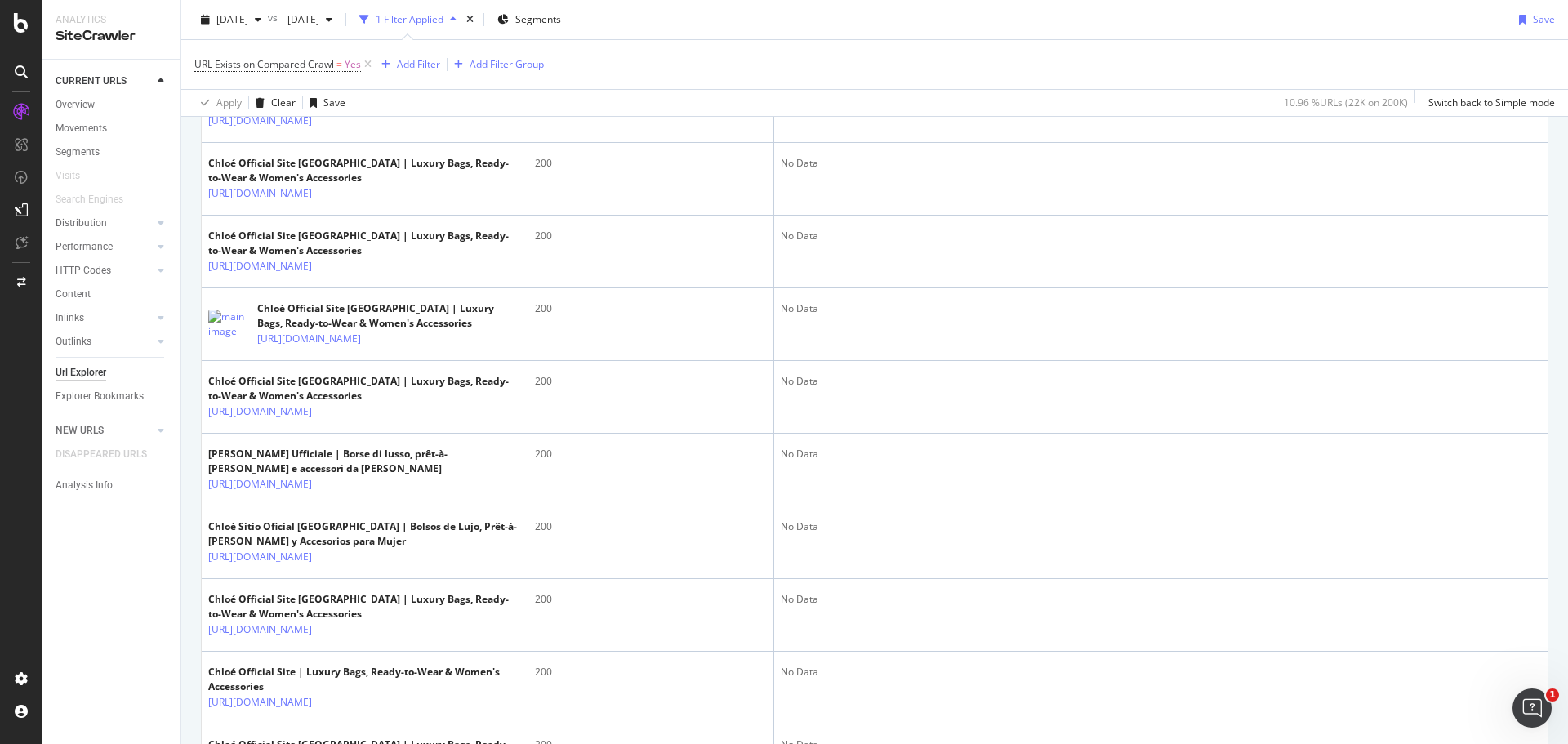
scroll to position [3393, 0]
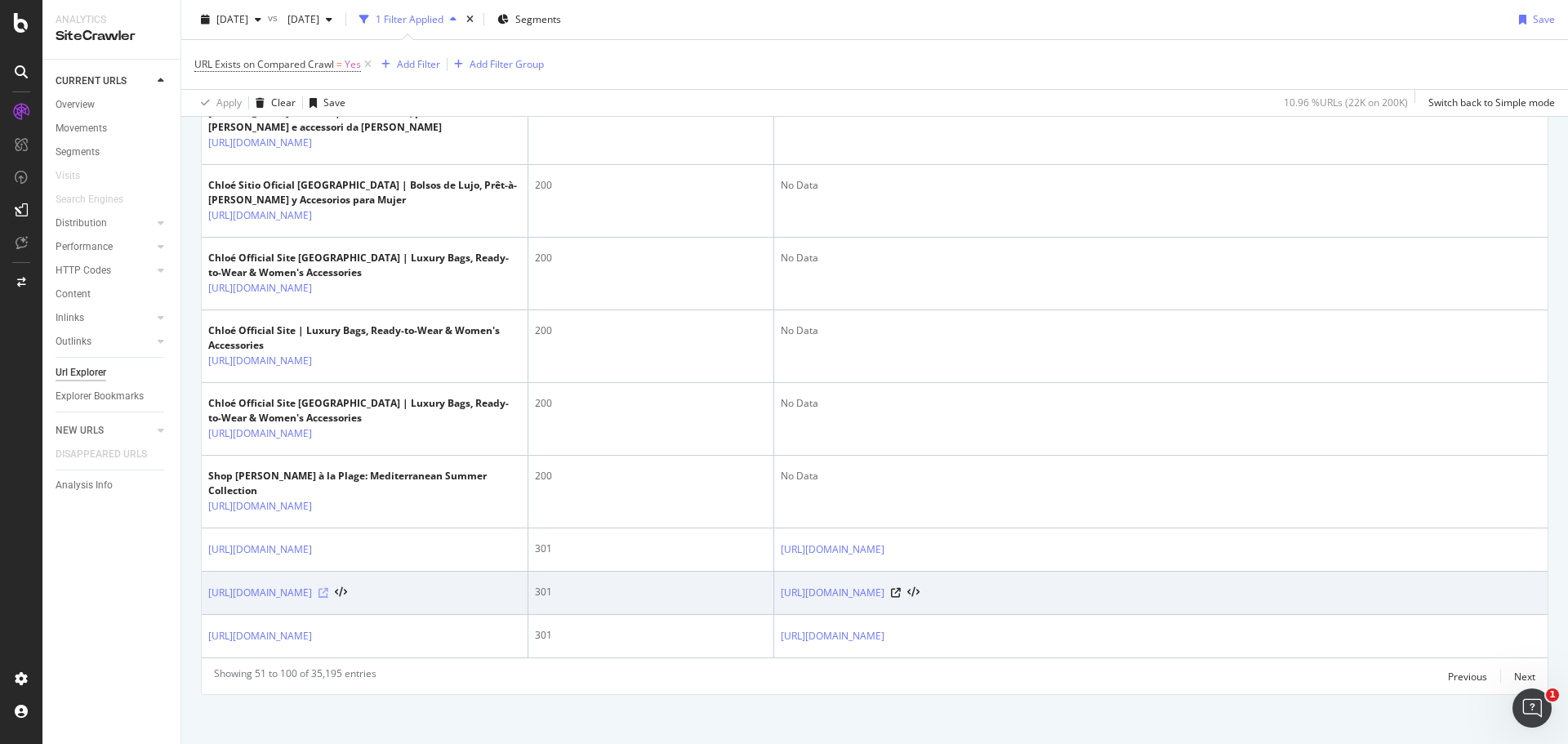
click at [329, 587] on icon at bounding box center [323, 592] width 10 height 10
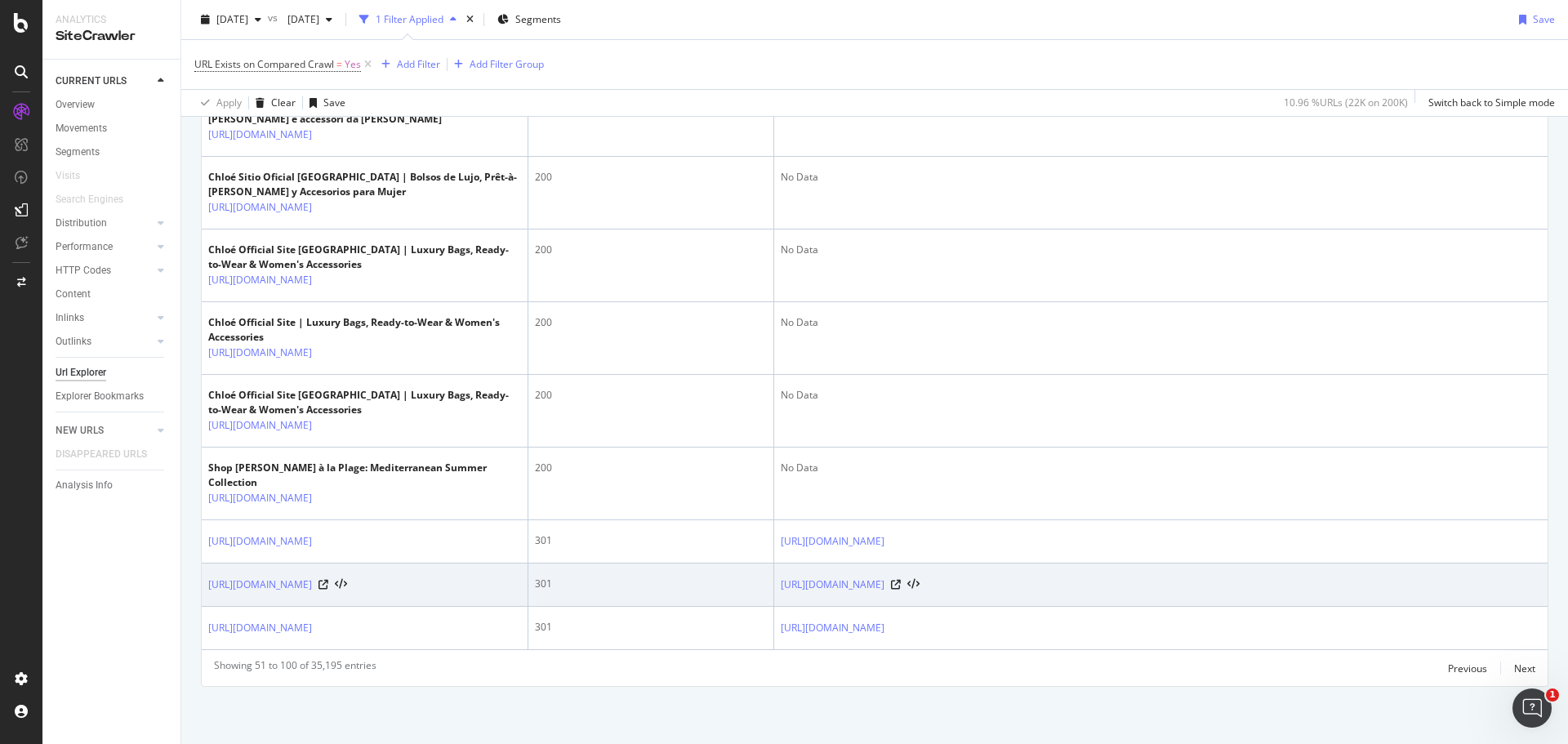
scroll to position [3419, 0]
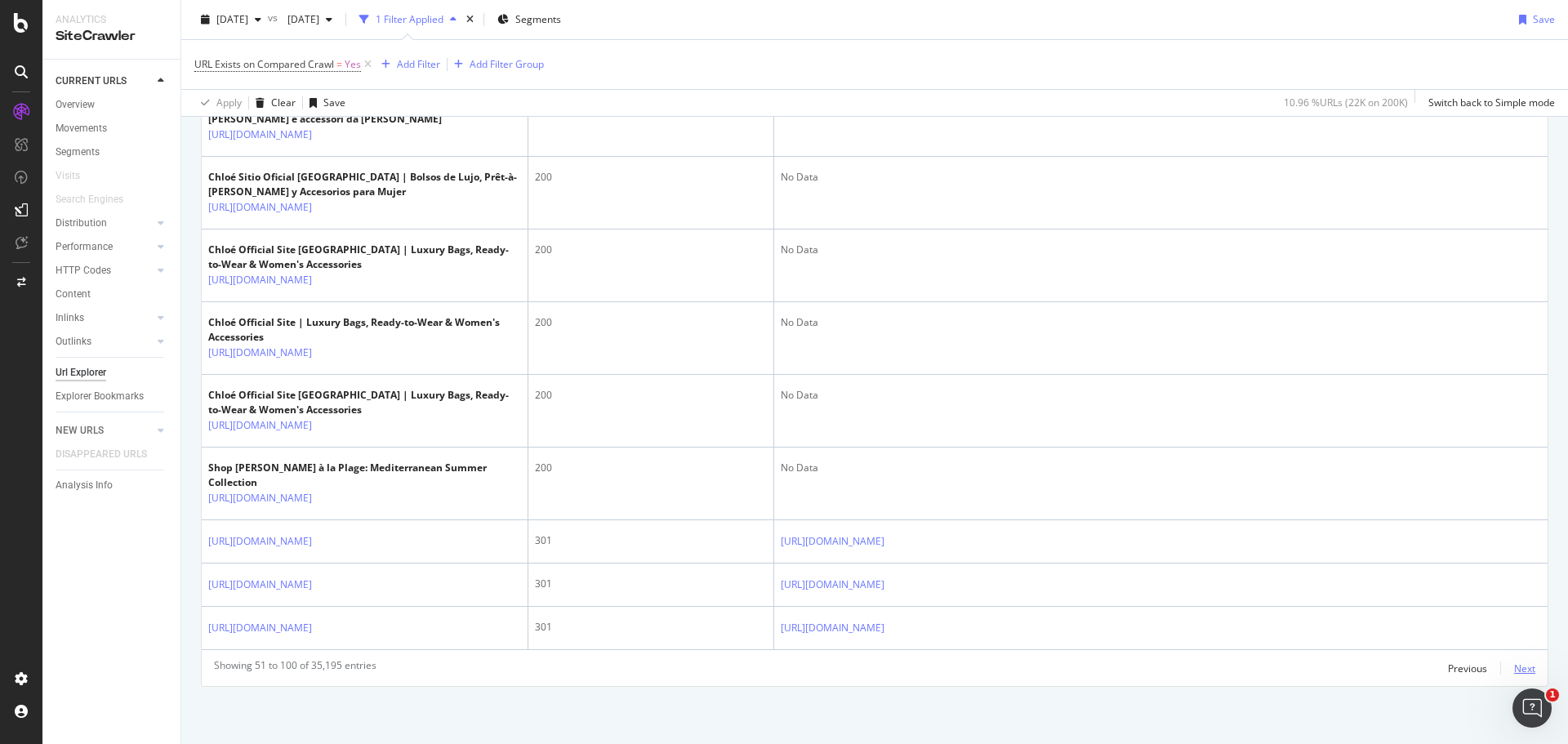
click at [1522, 670] on div "Next" at bounding box center [1524, 668] width 21 height 14
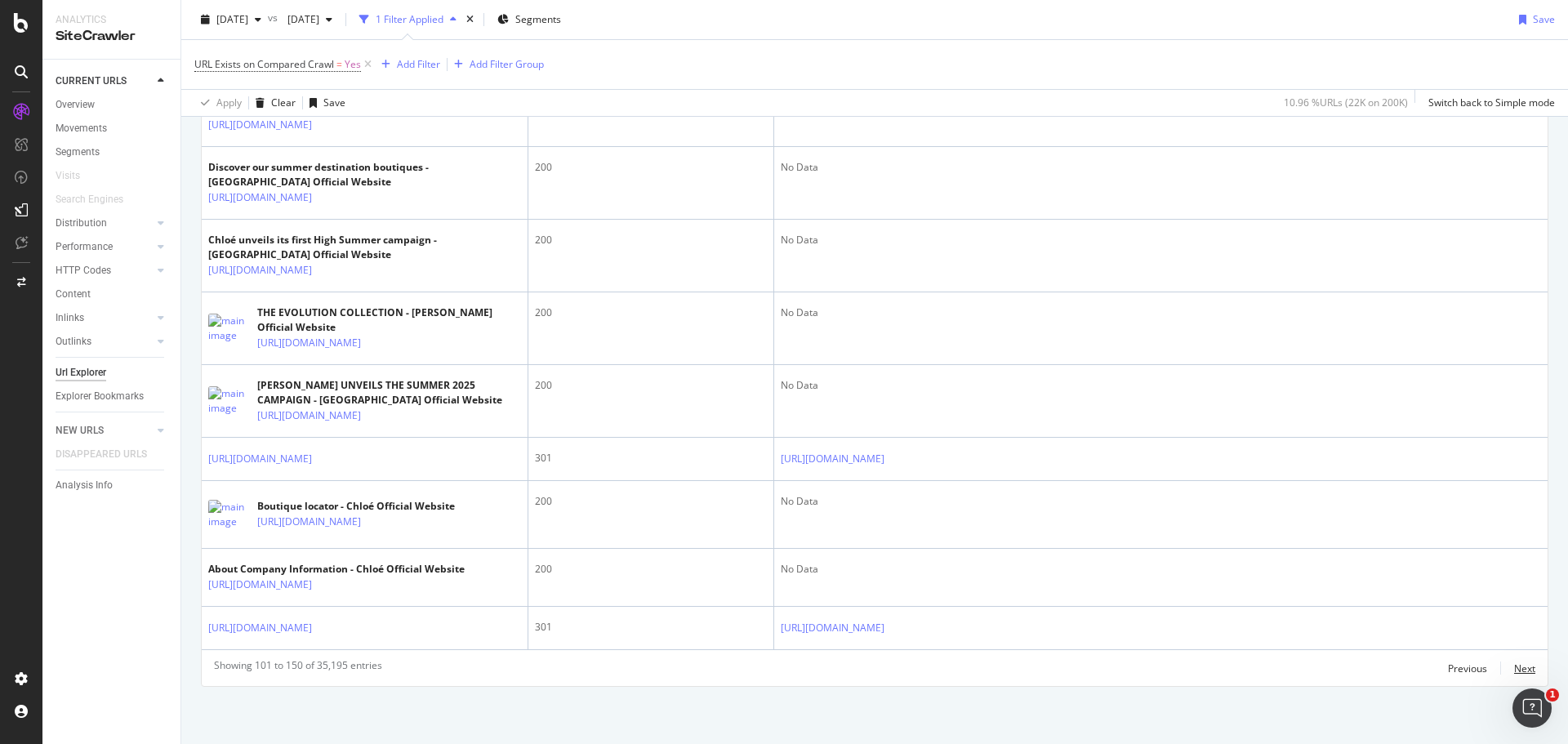
scroll to position [2903, 0]
click at [1448, 674] on div "Previous" at bounding box center [1467, 668] width 39 height 14
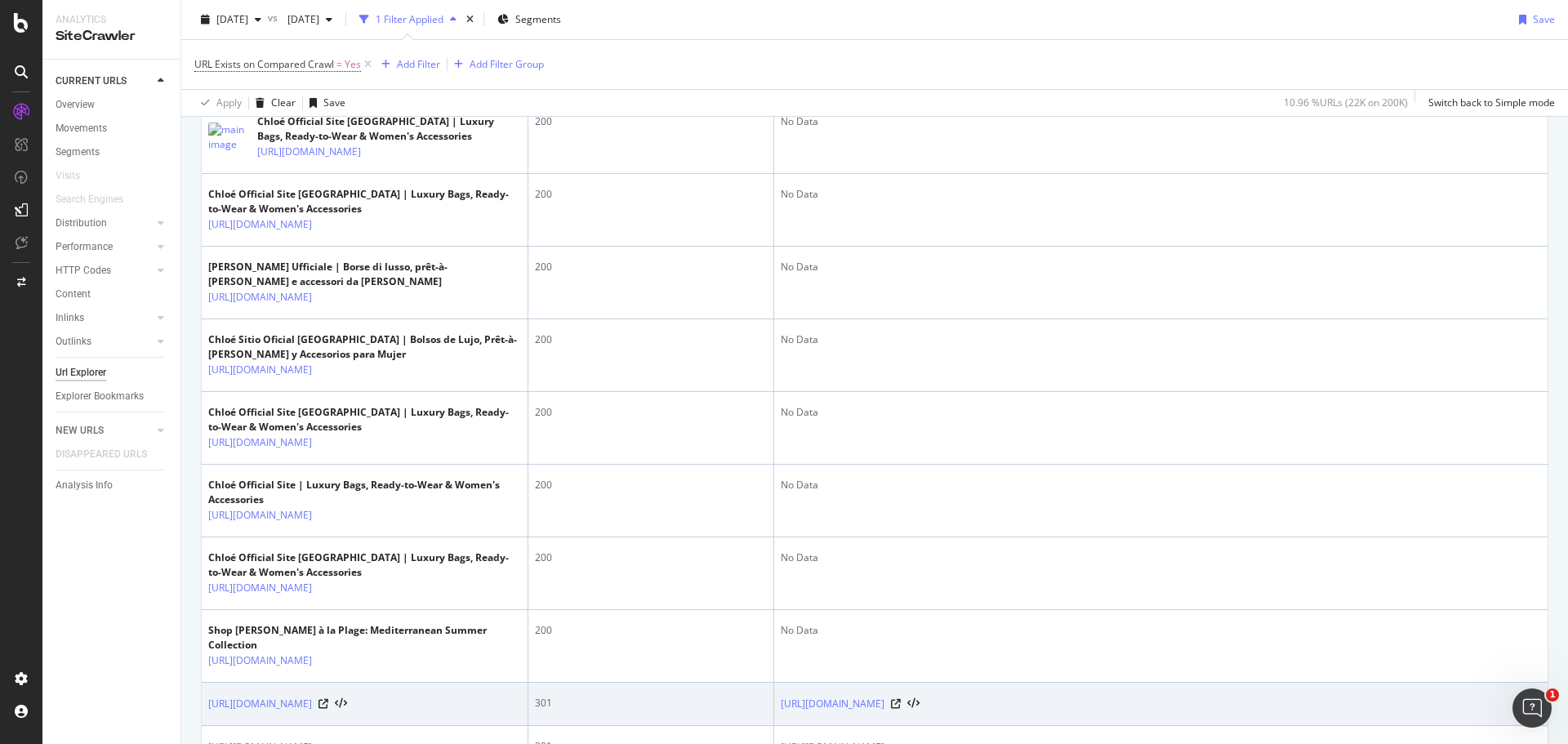
scroll to position [3419, 0]
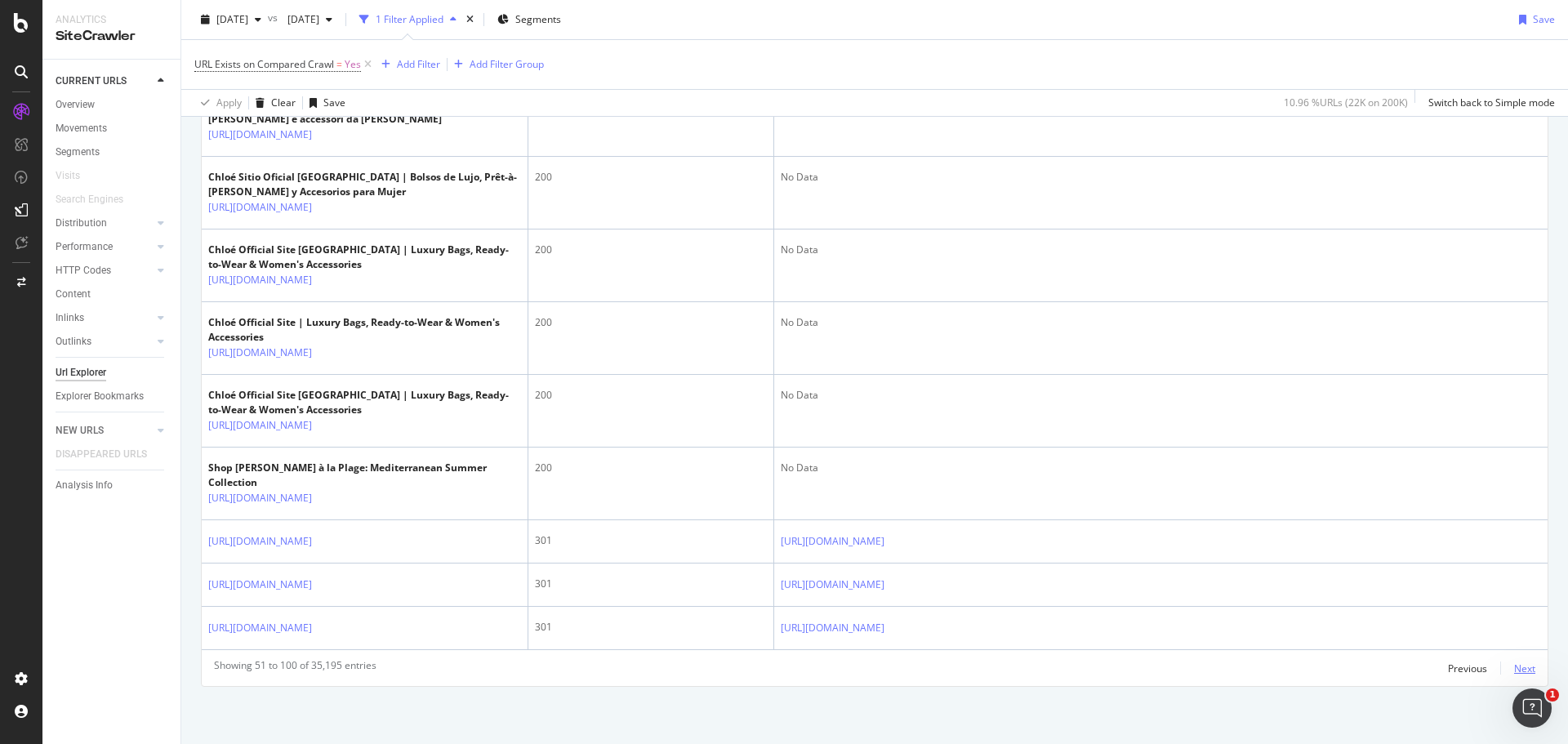
click at [1501, 666] on div "Previous Next" at bounding box center [1491, 667] width 87 height 20
click at [1514, 667] on div "Next" at bounding box center [1524, 668] width 21 height 14
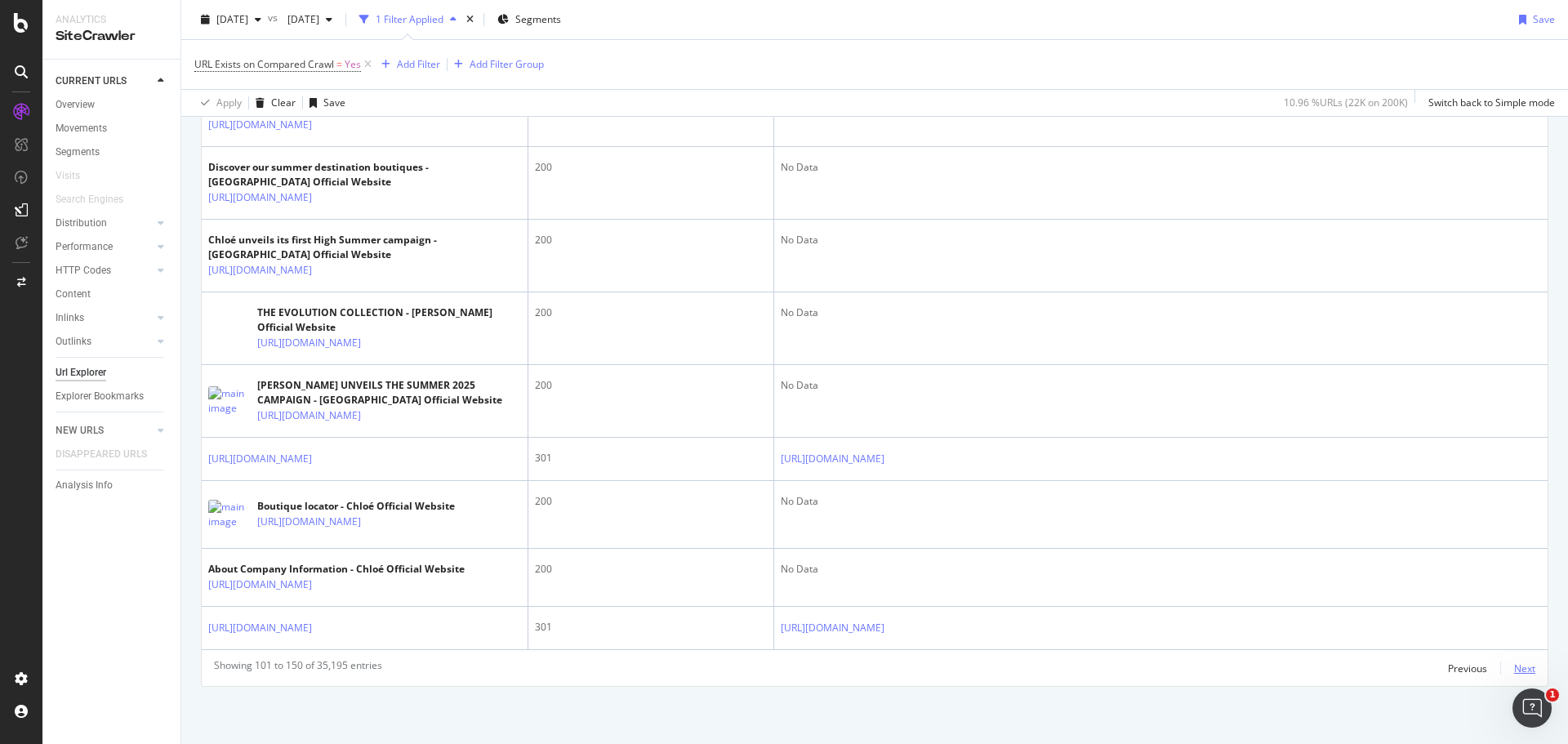
scroll to position [2903, 0]
click at [1514, 666] on div "Next" at bounding box center [1524, 668] width 21 height 14
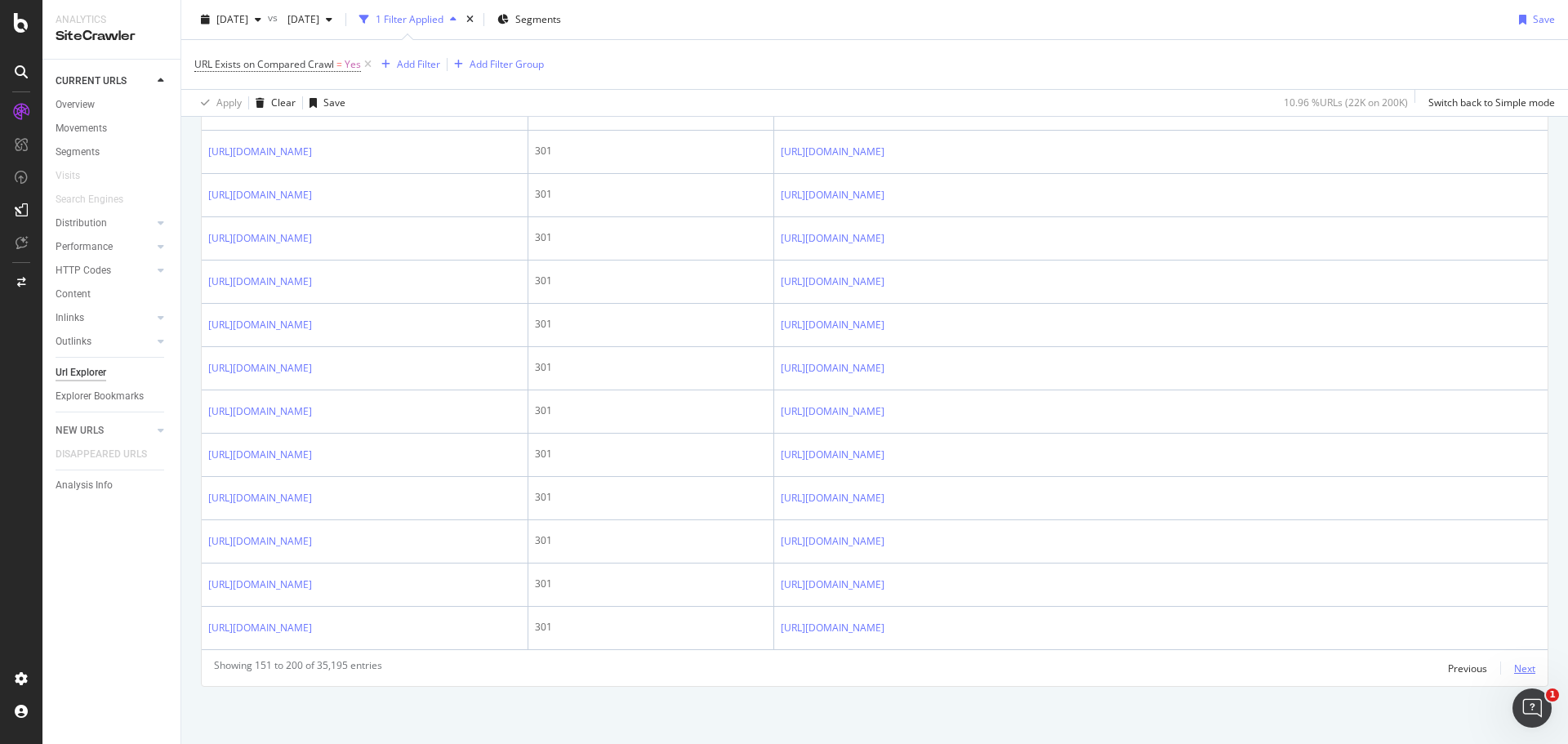
scroll to position [2768, 0]
click at [1514, 666] on div "Next" at bounding box center [1524, 668] width 21 height 14
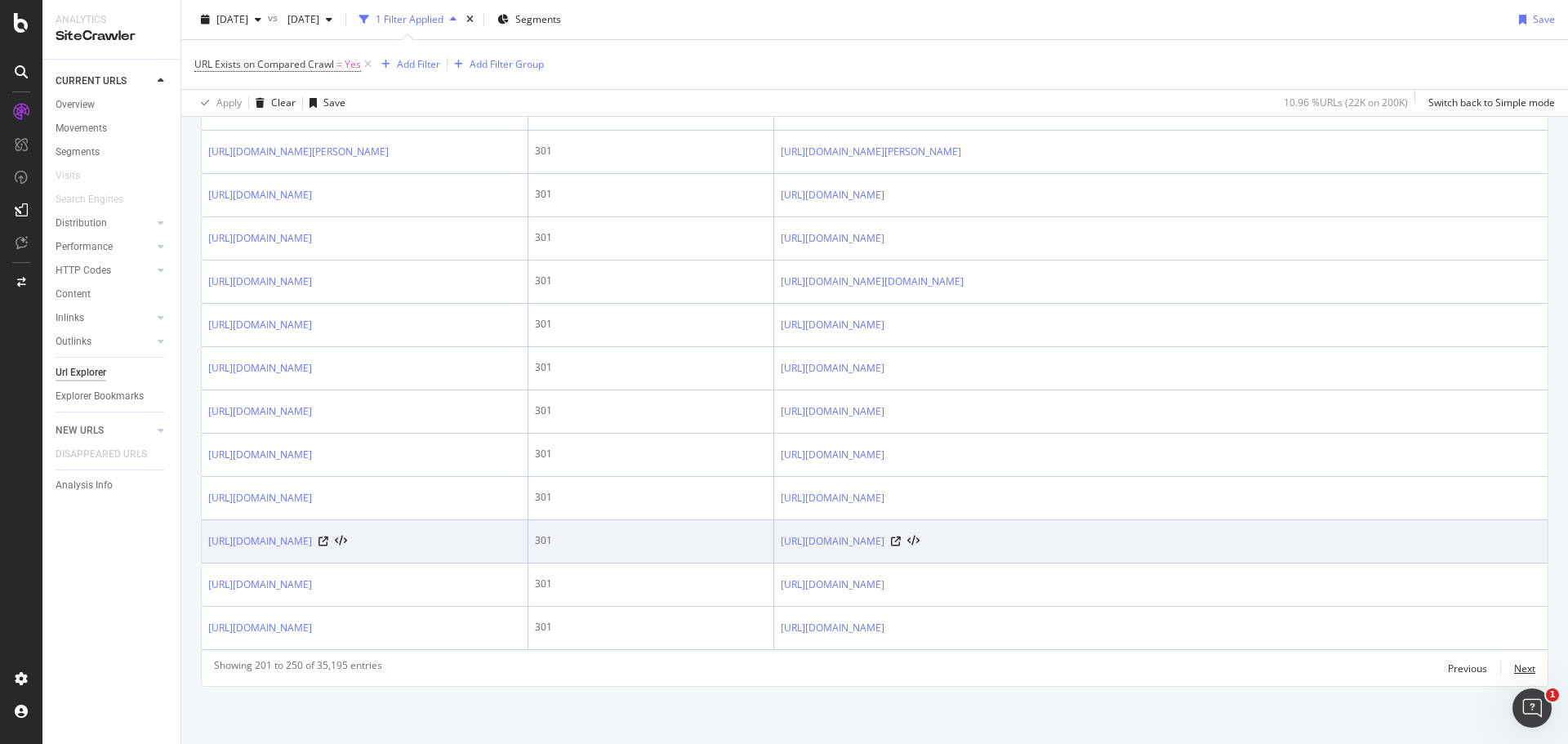
scroll to position [2817, 0]
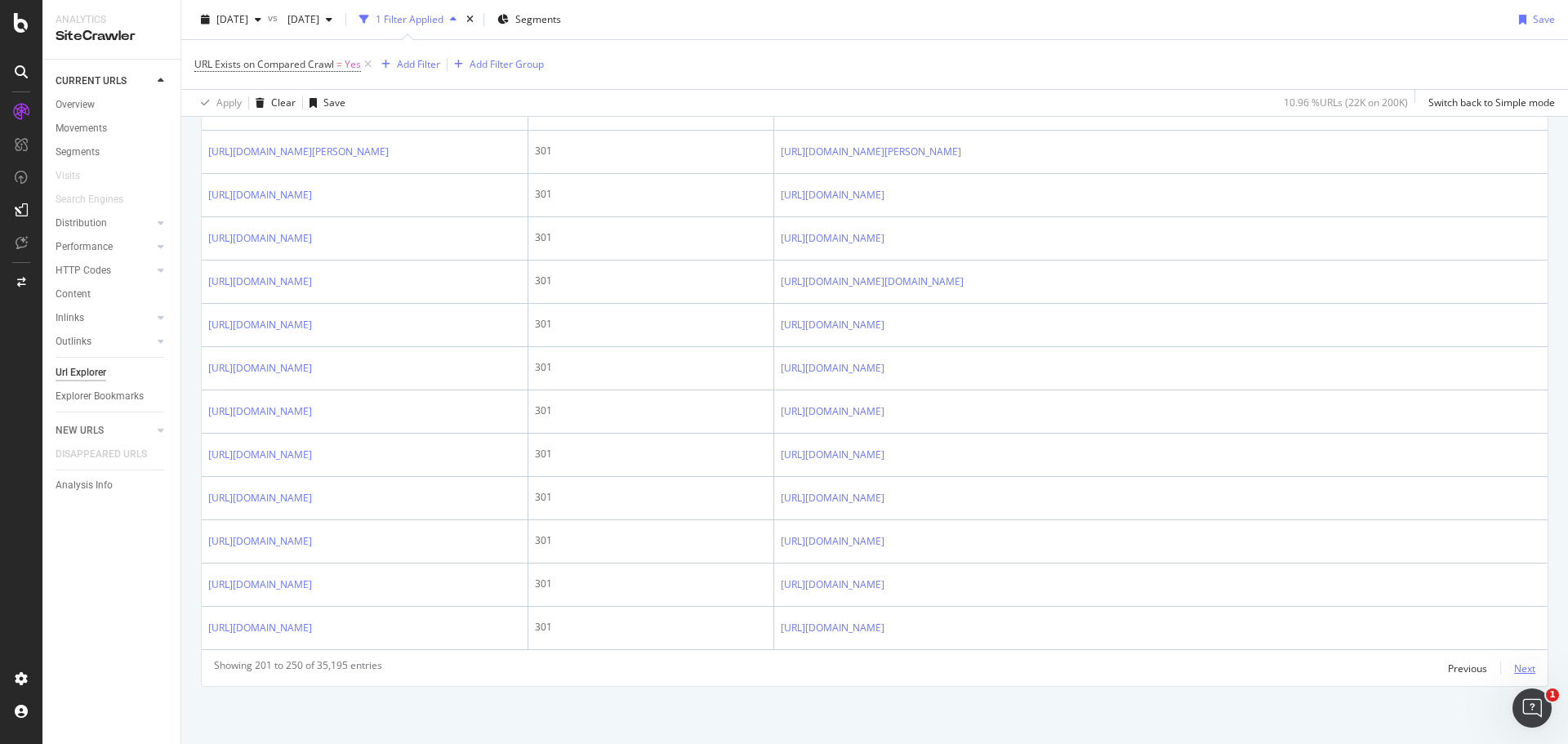
click at [1514, 666] on div "Next" at bounding box center [1524, 668] width 21 height 14
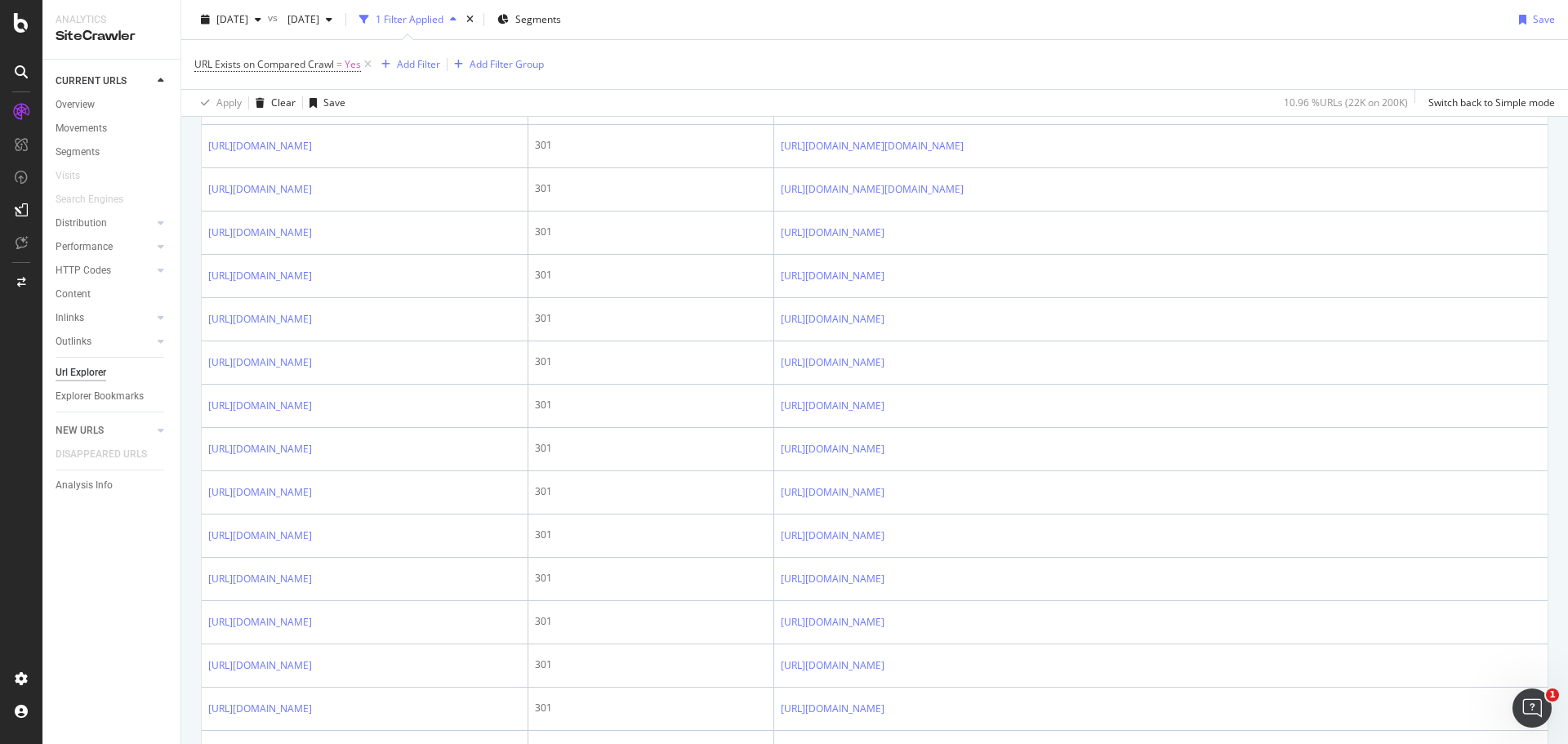
scroll to position [2041, 0]
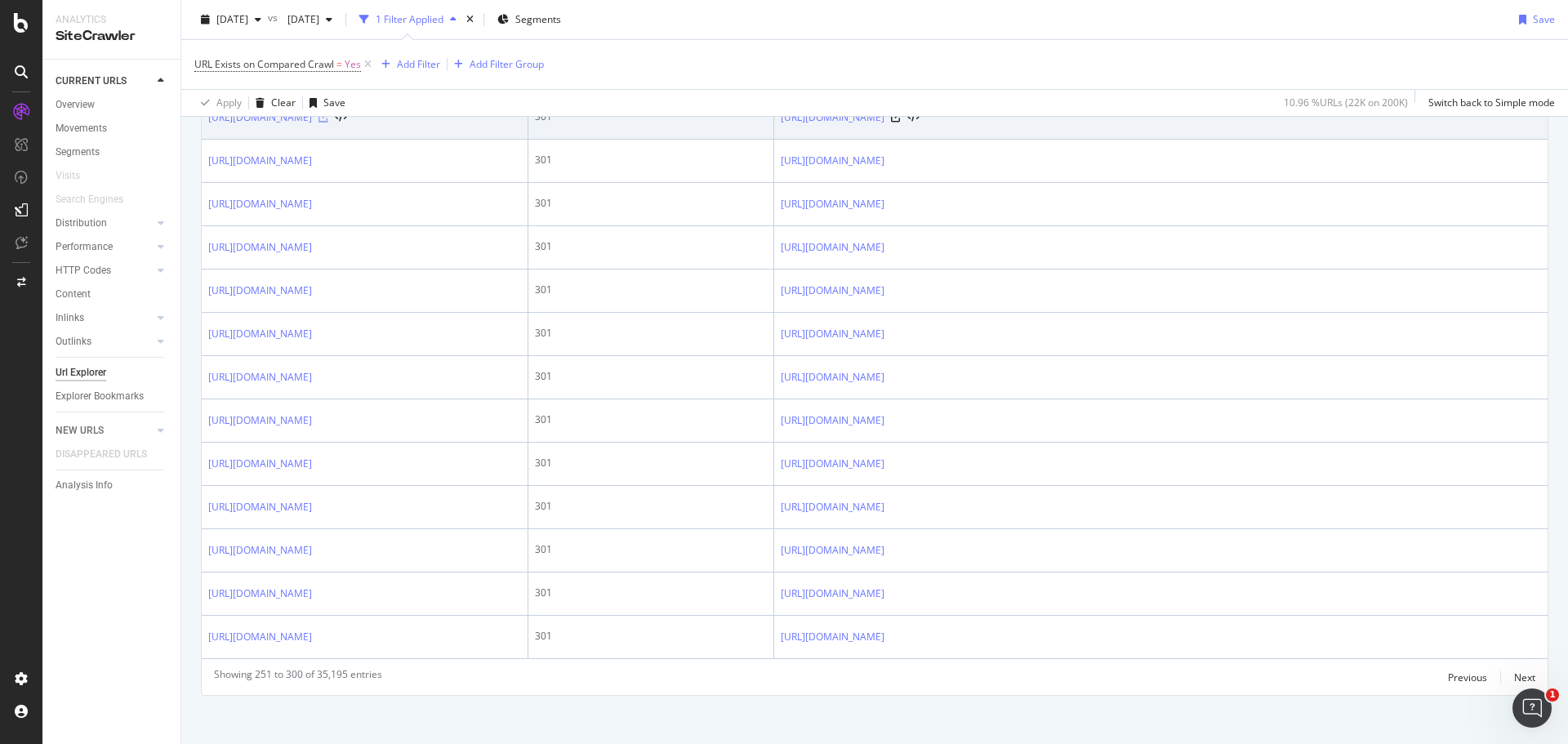
click at [329, 123] on icon at bounding box center [323, 117] width 10 height 10
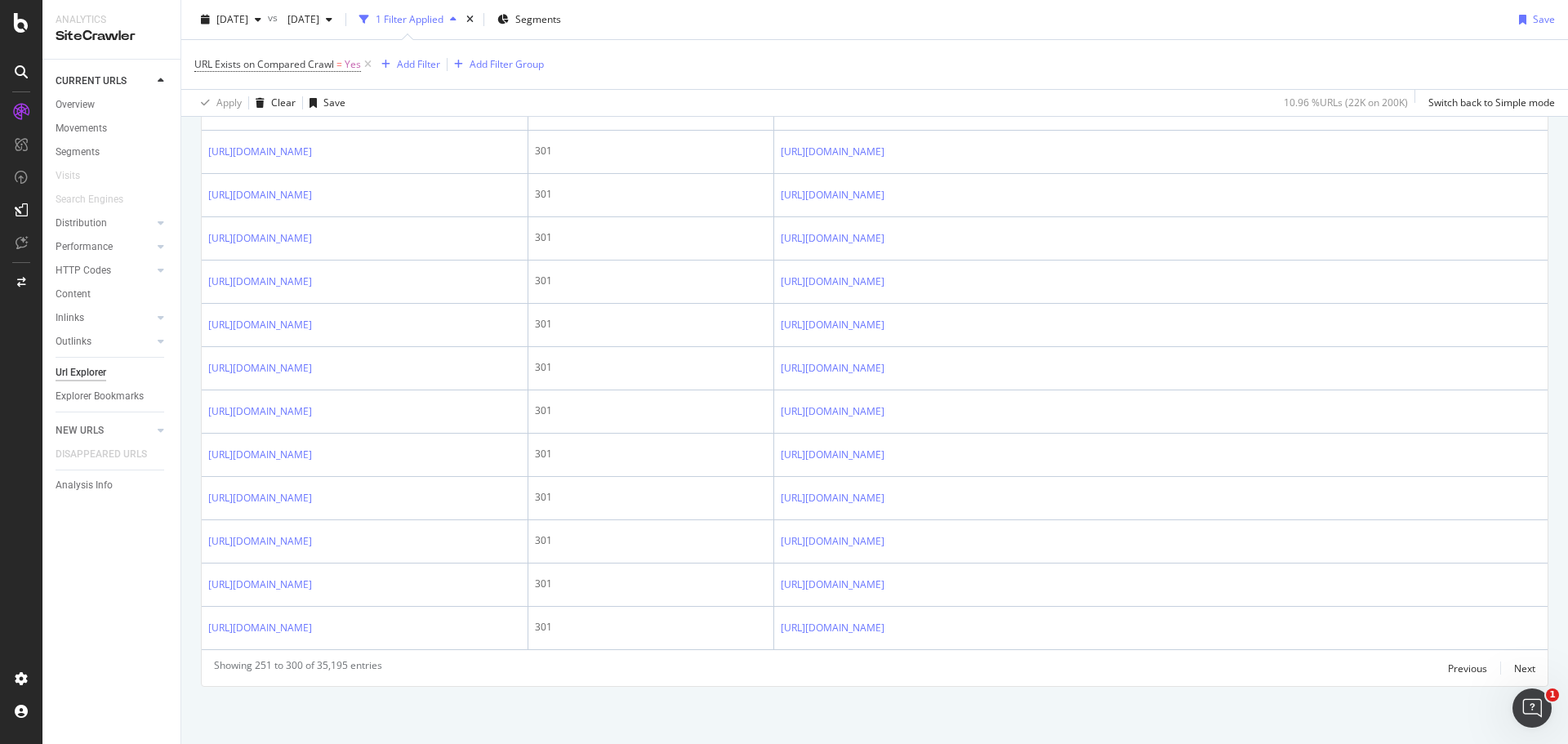
scroll to position [2367, 0]
